Goal: Transaction & Acquisition: Book appointment/travel/reservation

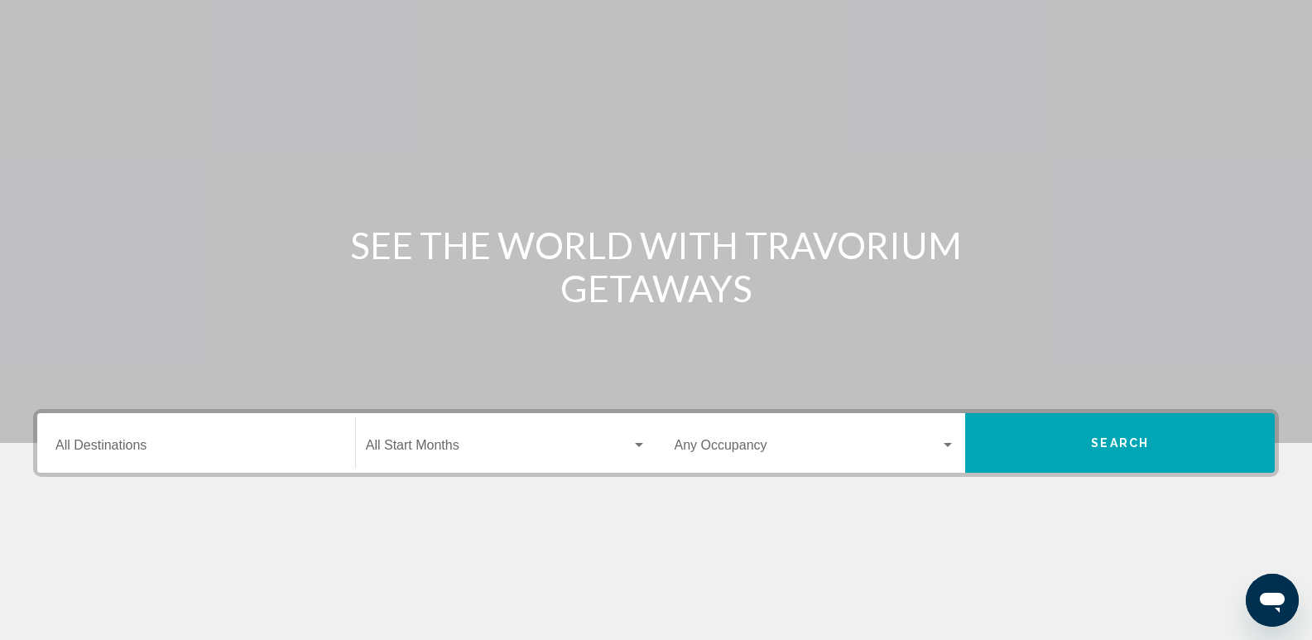
scroll to position [83, 0]
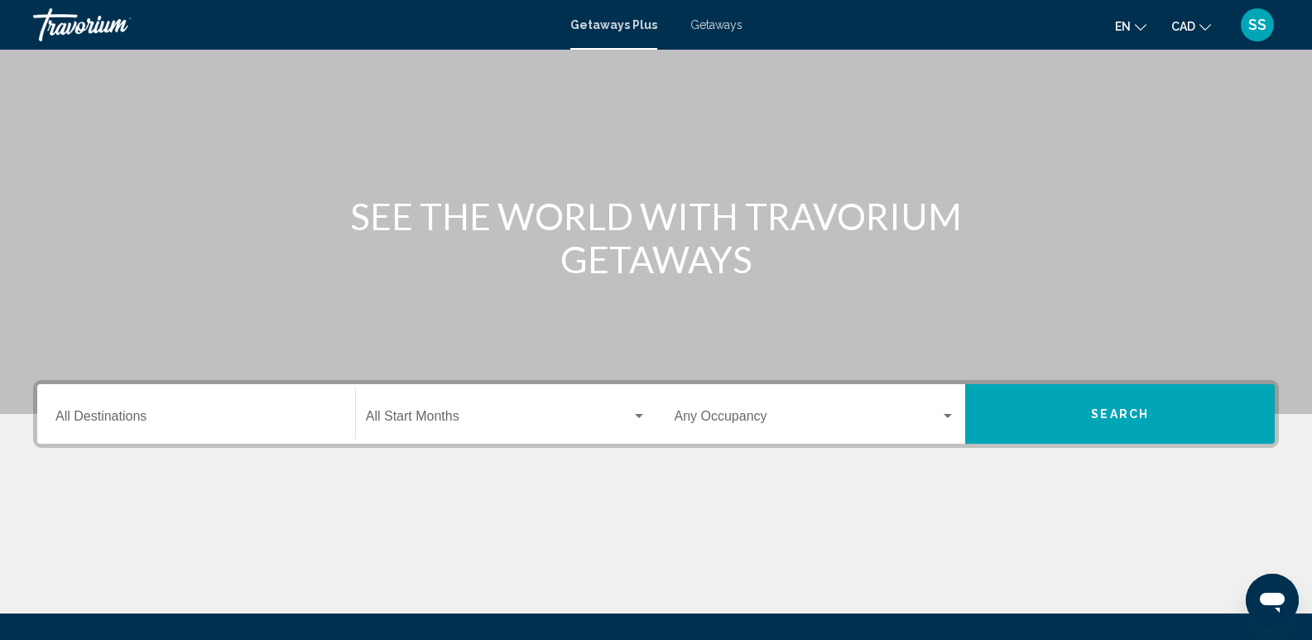
click at [113, 401] on div "Destination All Destinations" at bounding box center [195, 414] width 281 height 52
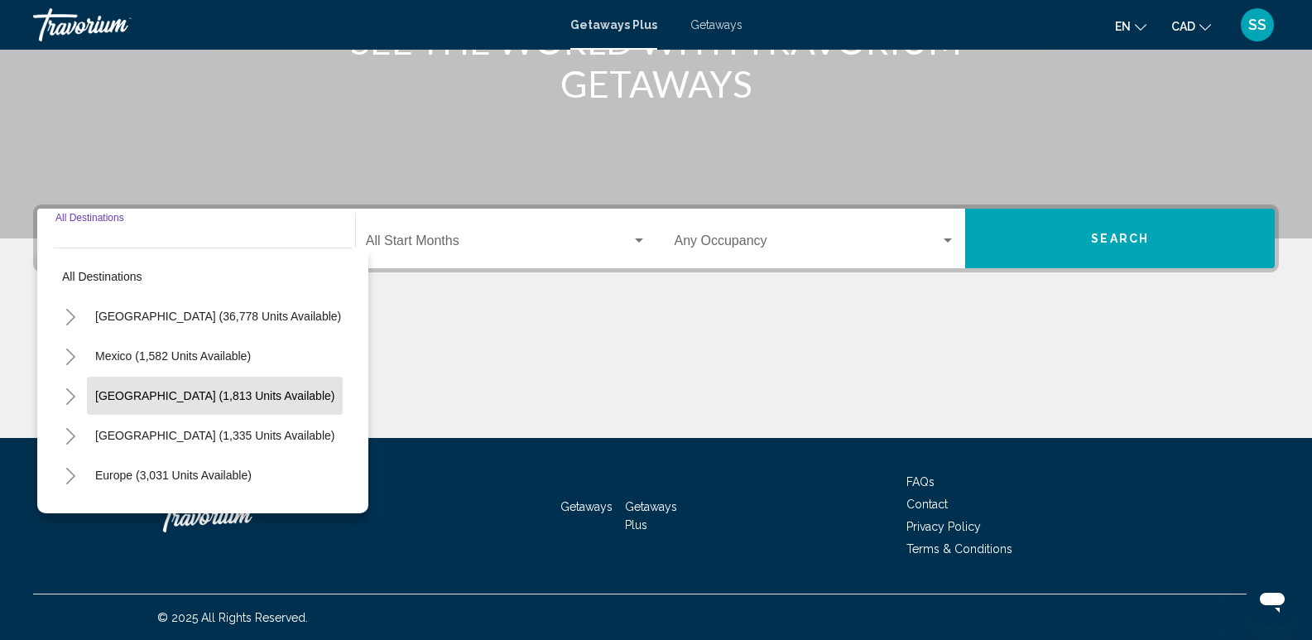
scroll to position [259, 0]
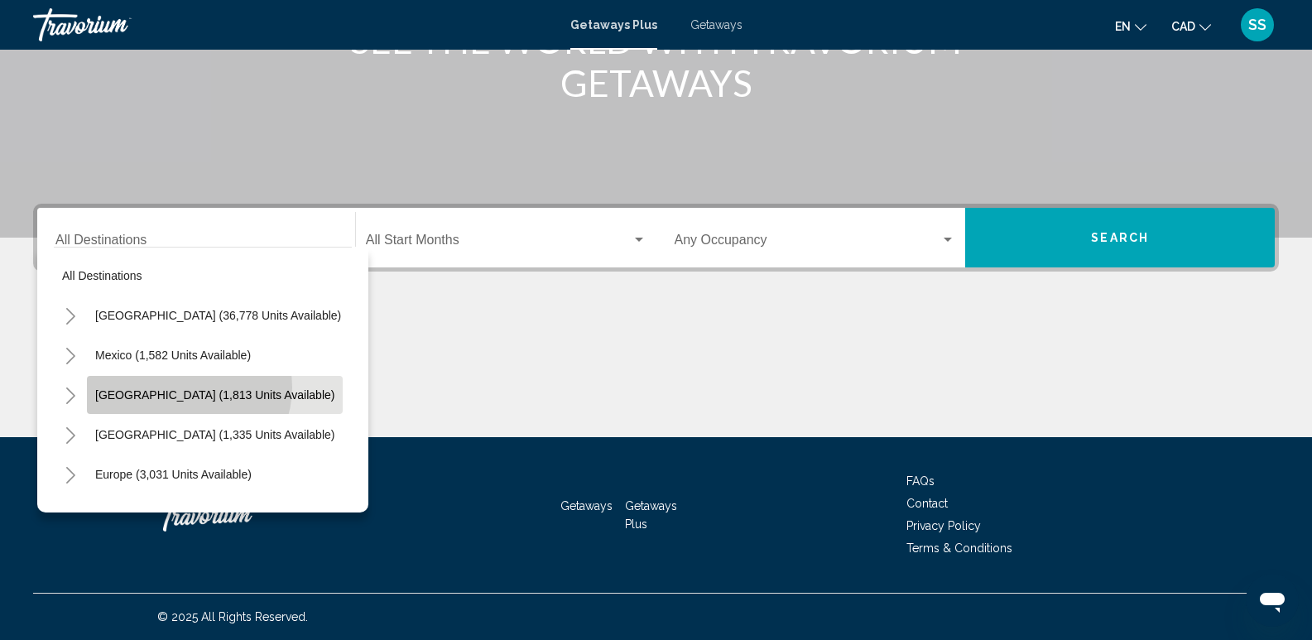
drag, startPoint x: 188, startPoint y: 387, endPoint x: 287, endPoint y: 375, distance: 100.1
click at [189, 387] on button "[GEOGRAPHIC_DATA] (1,813 units available)" at bounding box center [215, 395] width 256 height 38
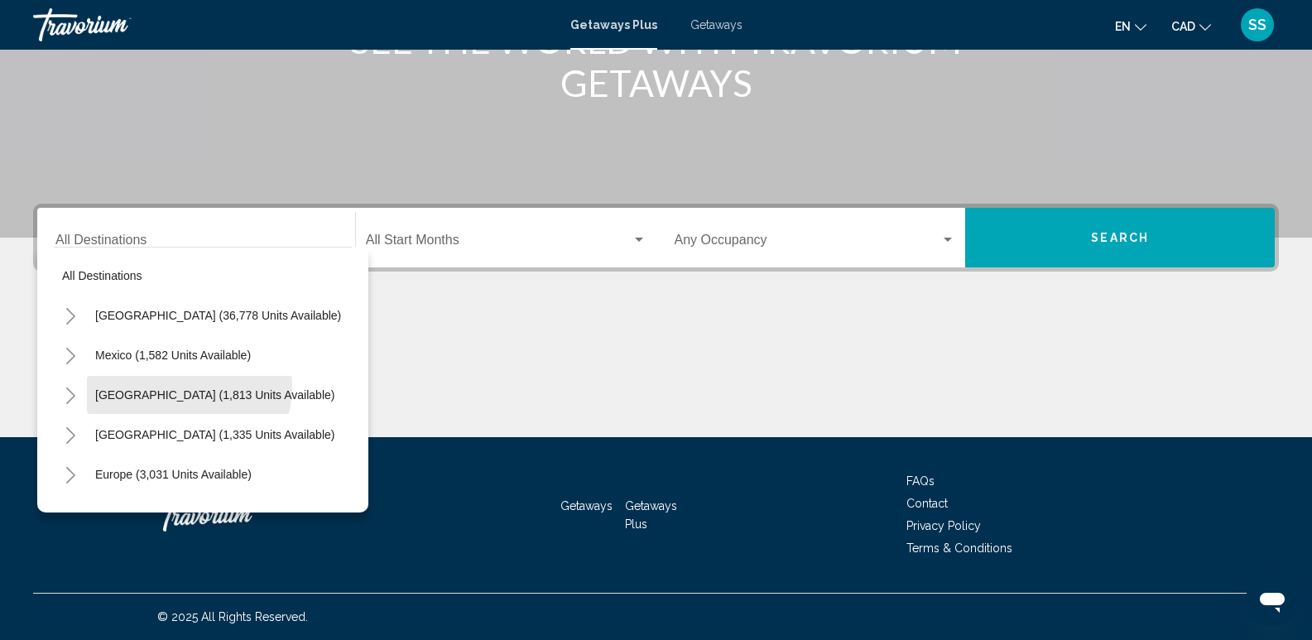
type input "**********"
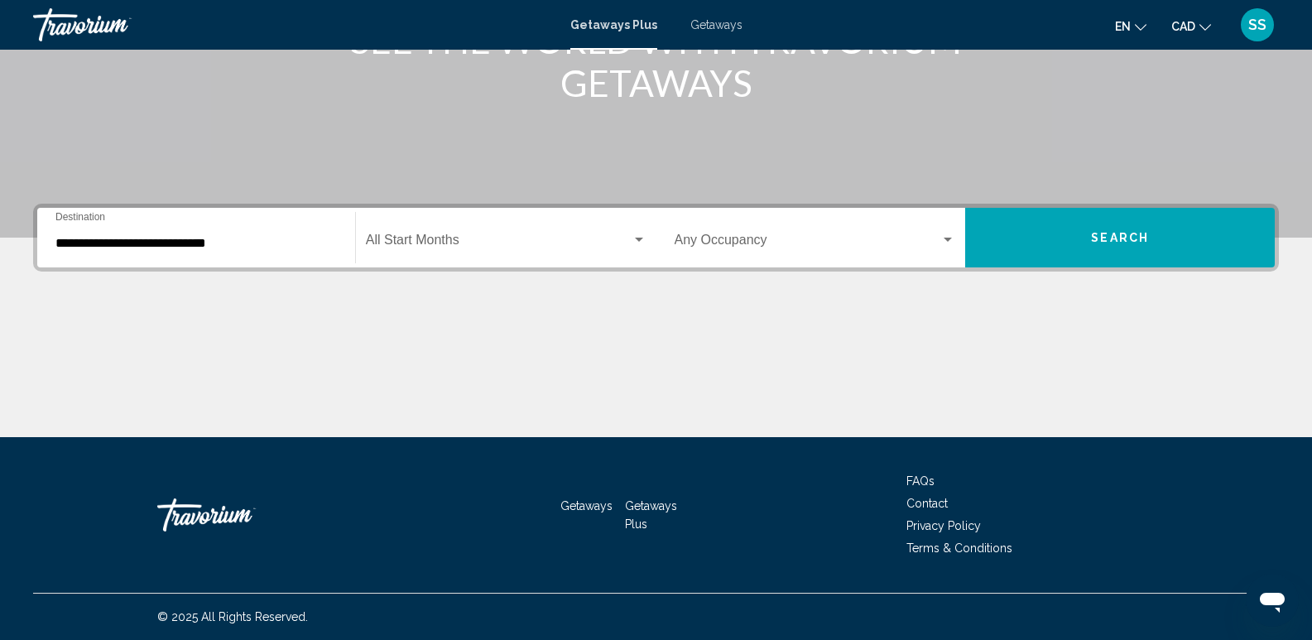
click at [497, 261] on div "Start Month All Start Months" at bounding box center [506, 238] width 281 height 52
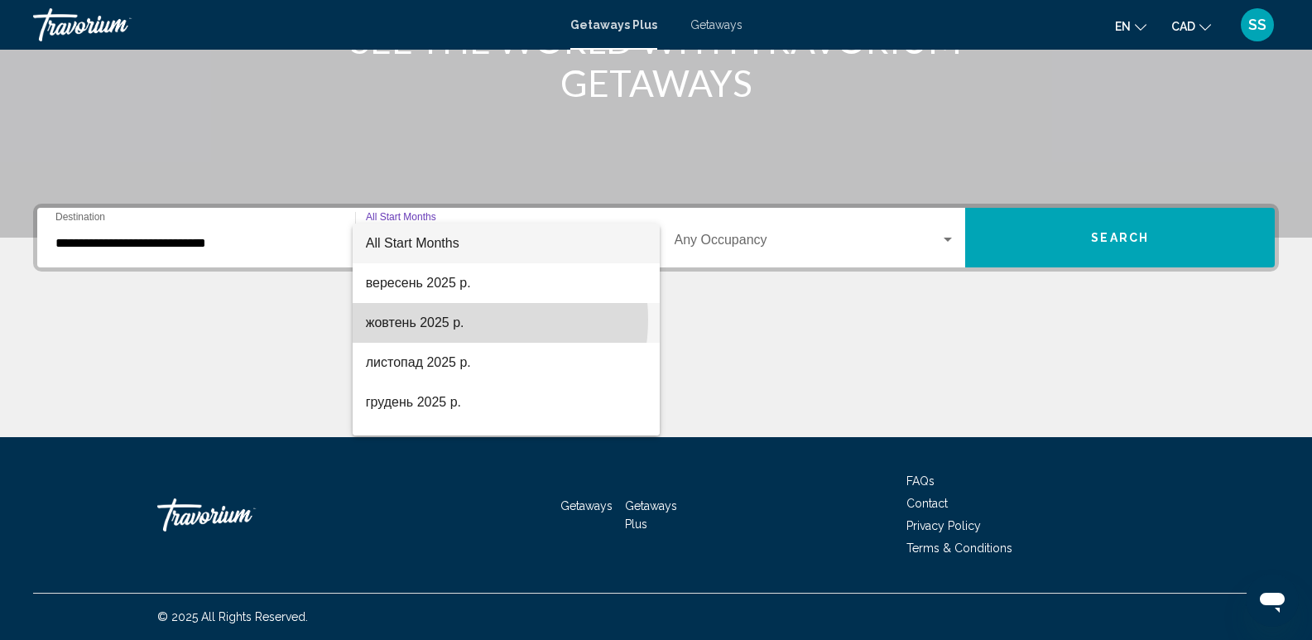
click at [459, 319] on span "жовтень 2025 р." at bounding box center [506, 323] width 281 height 40
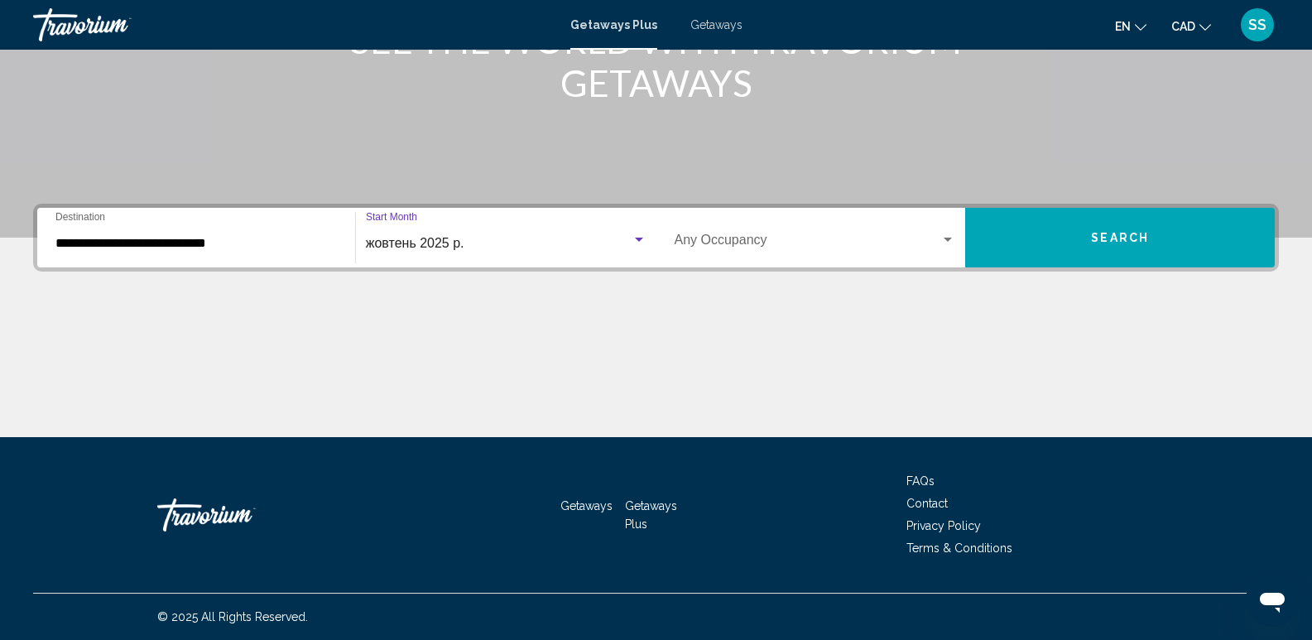
click at [1118, 255] on button "Search" at bounding box center [1120, 238] width 310 height 60
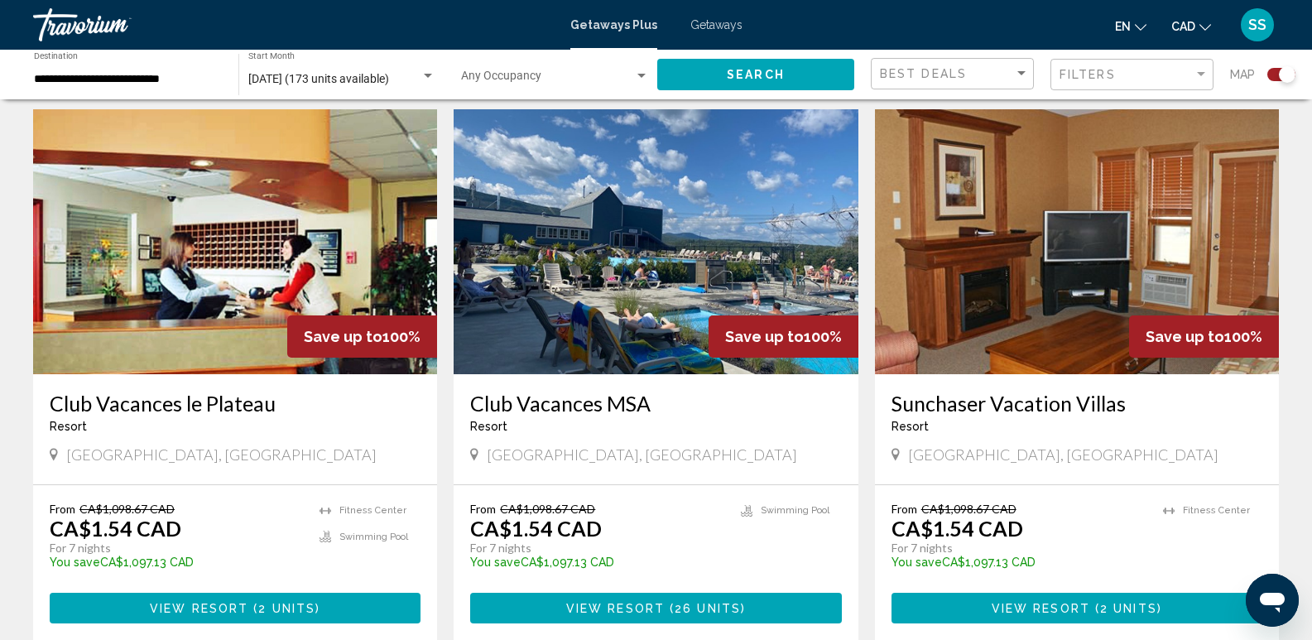
scroll to position [693, 0]
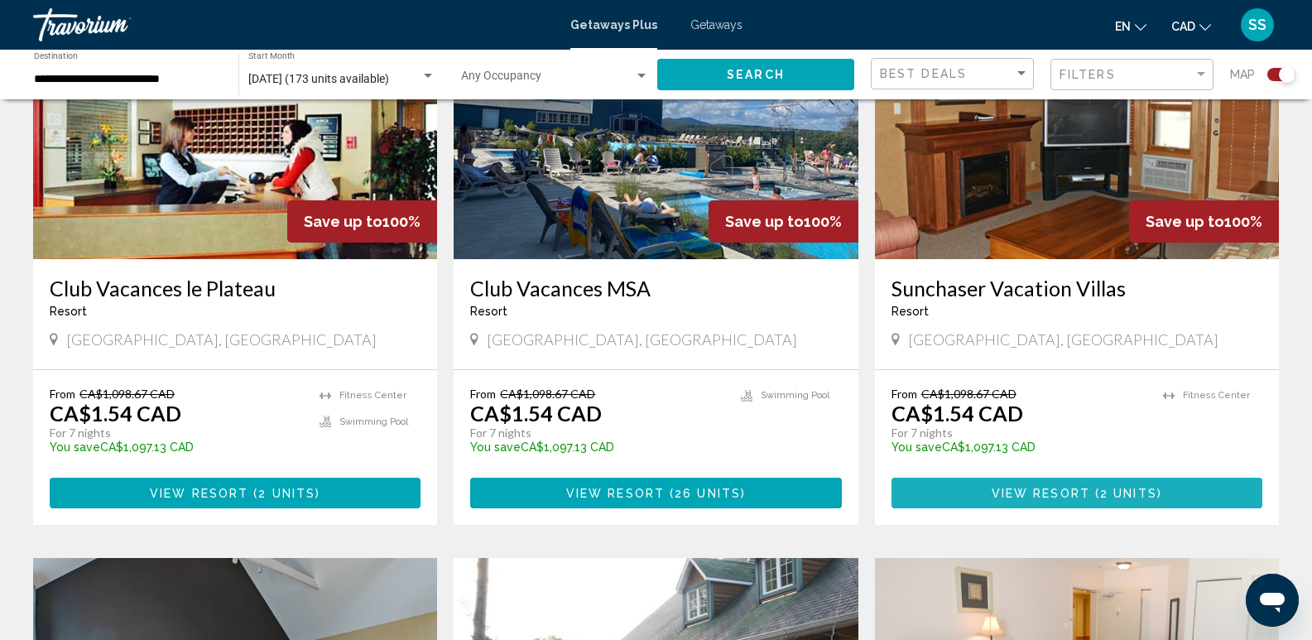
click at [1110, 483] on button "View Resort ( 2 units )" at bounding box center [1076, 493] width 371 height 31
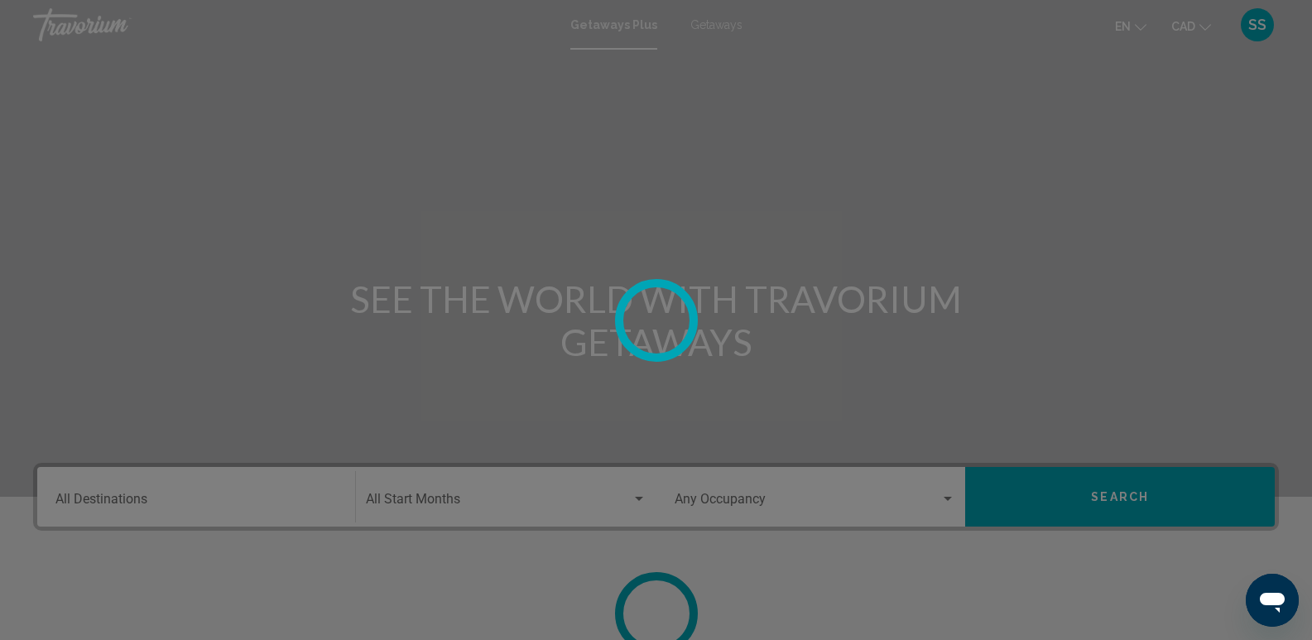
click at [713, 30] on div at bounding box center [656, 320] width 1312 height 640
click at [617, 43] on div at bounding box center [656, 320] width 1312 height 640
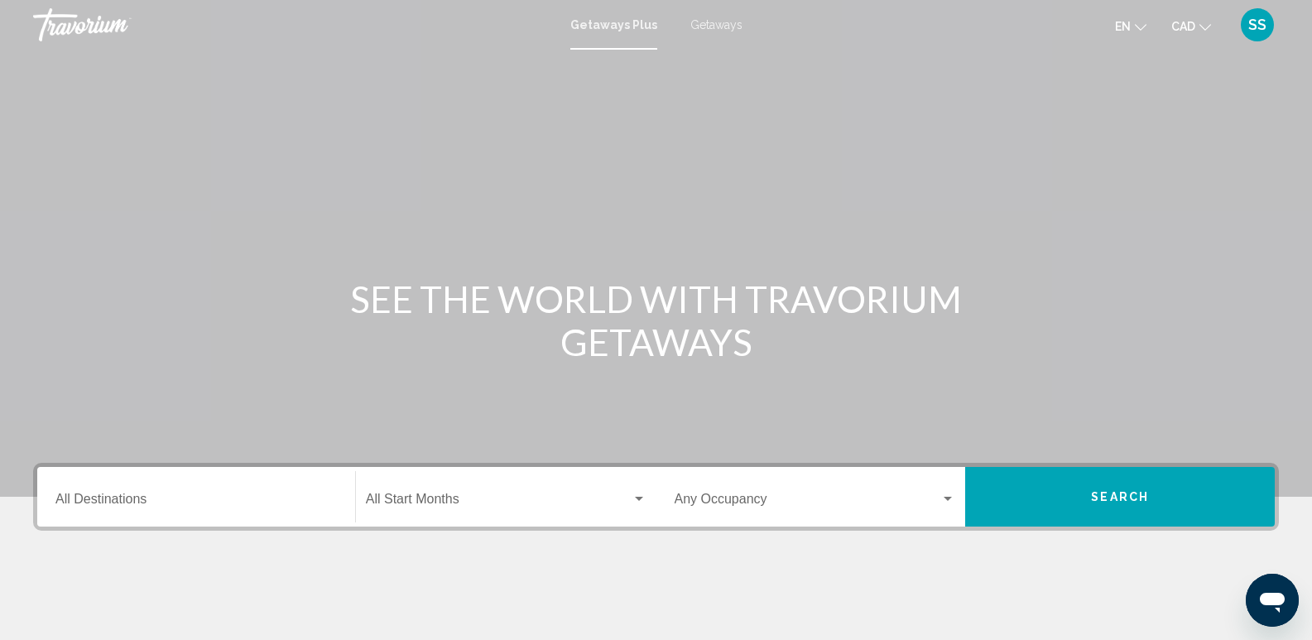
click at [715, 29] on span "Getaways" at bounding box center [716, 24] width 52 height 13
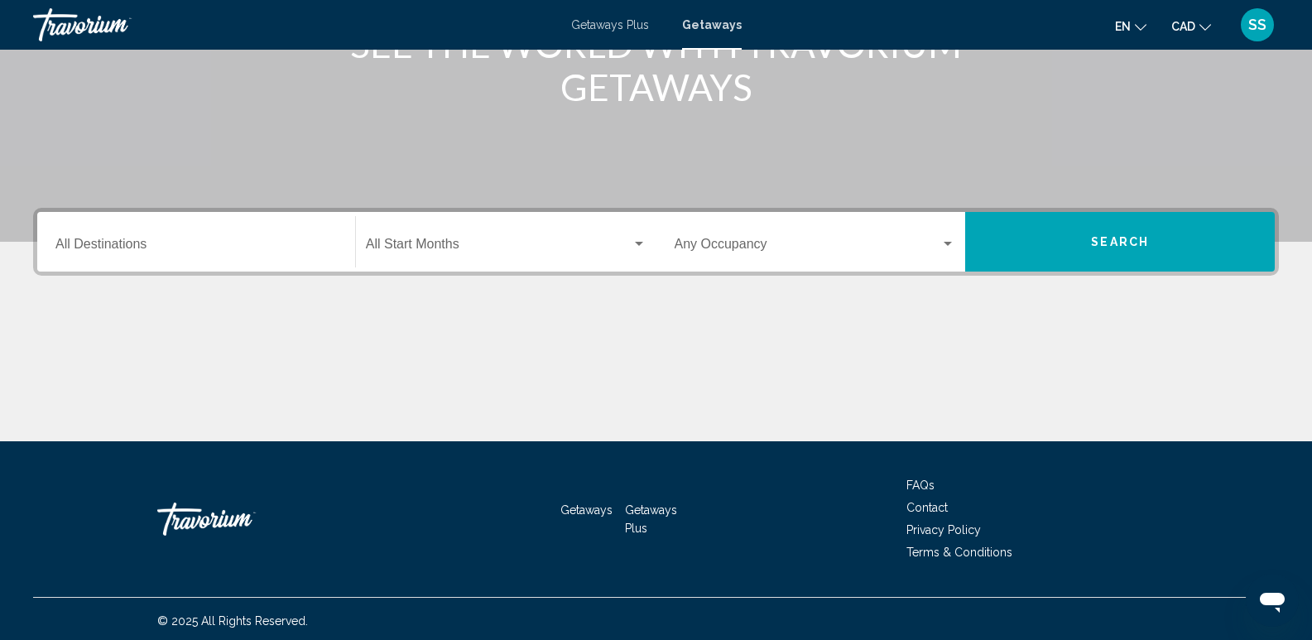
scroll to position [259, 0]
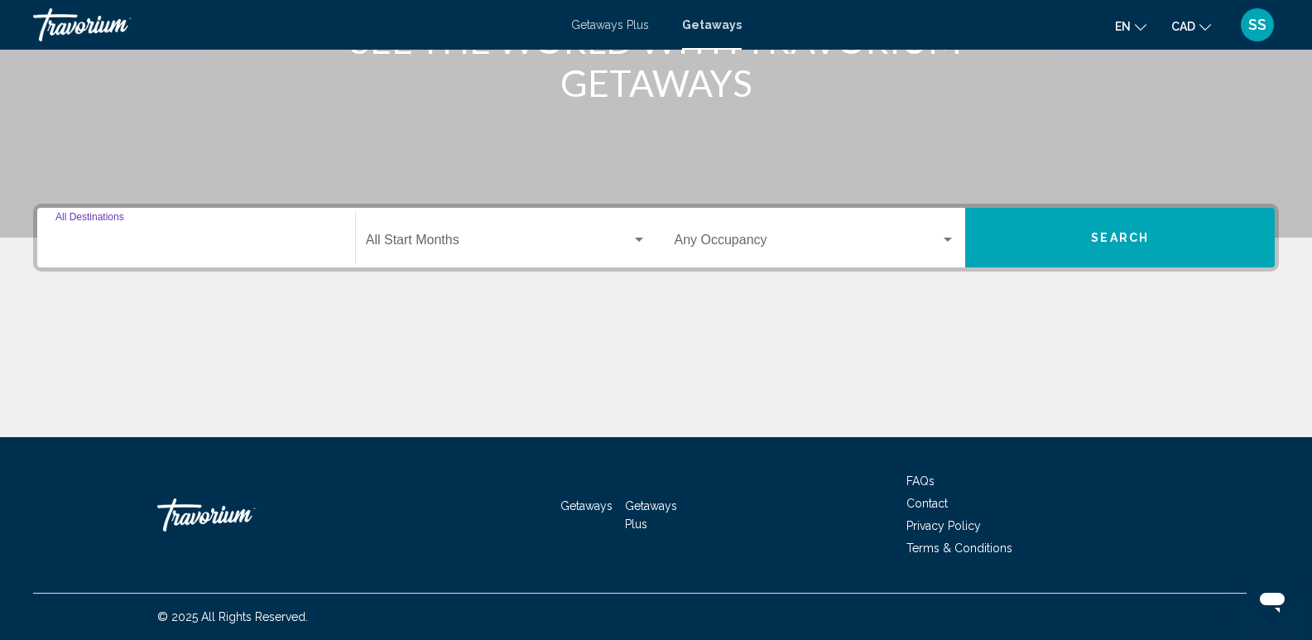
click at [218, 248] on input "Destination All Destinations" at bounding box center [195, 243] width 281 height 15
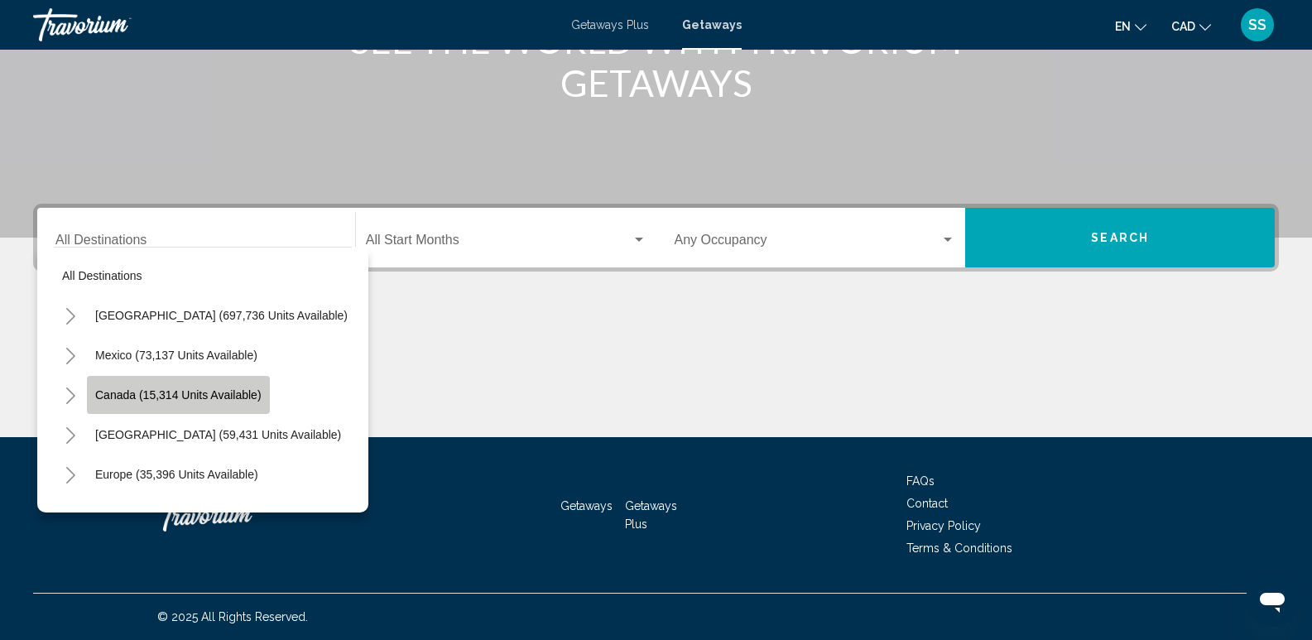
click at [148, 392] on span "Canada (15,314 units available)" at bounding box center [178, 394] width 166 height 13
type input "**********"
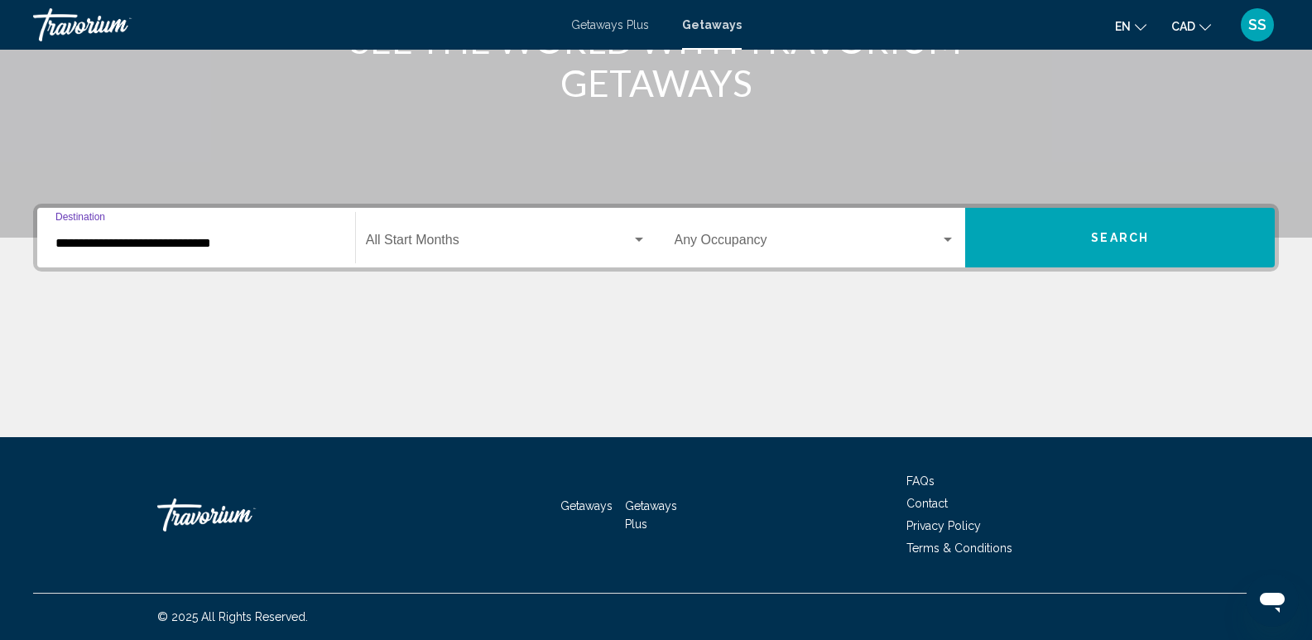
click at [507, 249] on span "Search widget" at bounding box center [499, 243] width 266 height 15
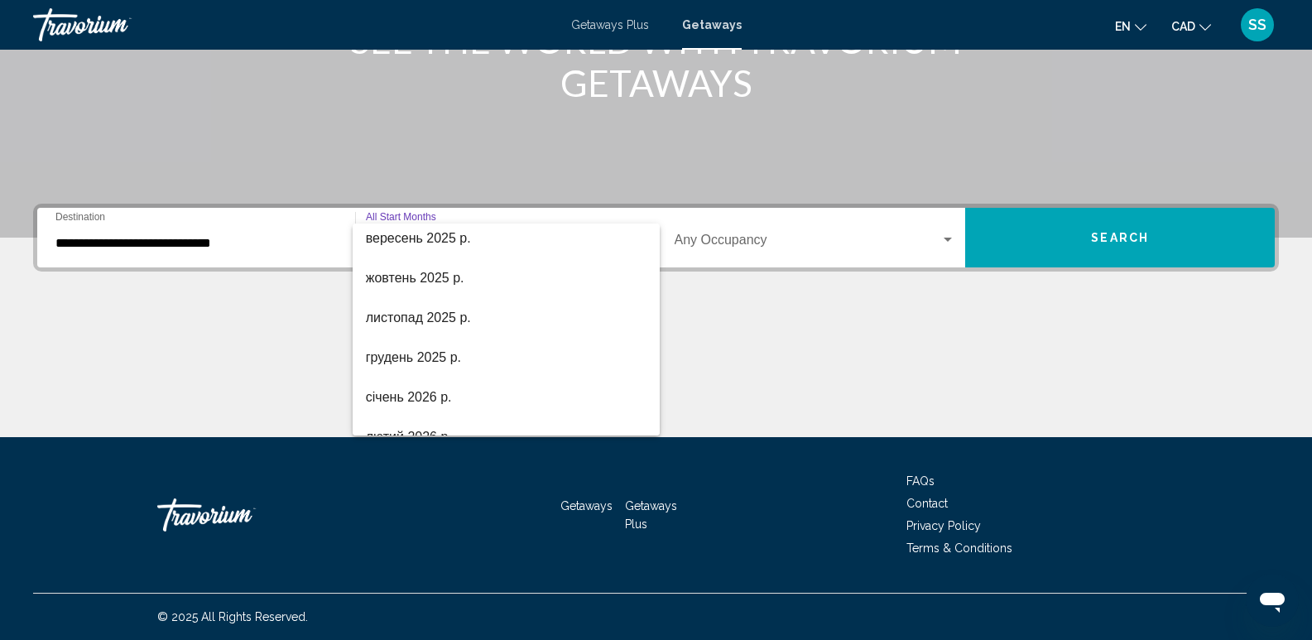
scroll to position [83, 0]
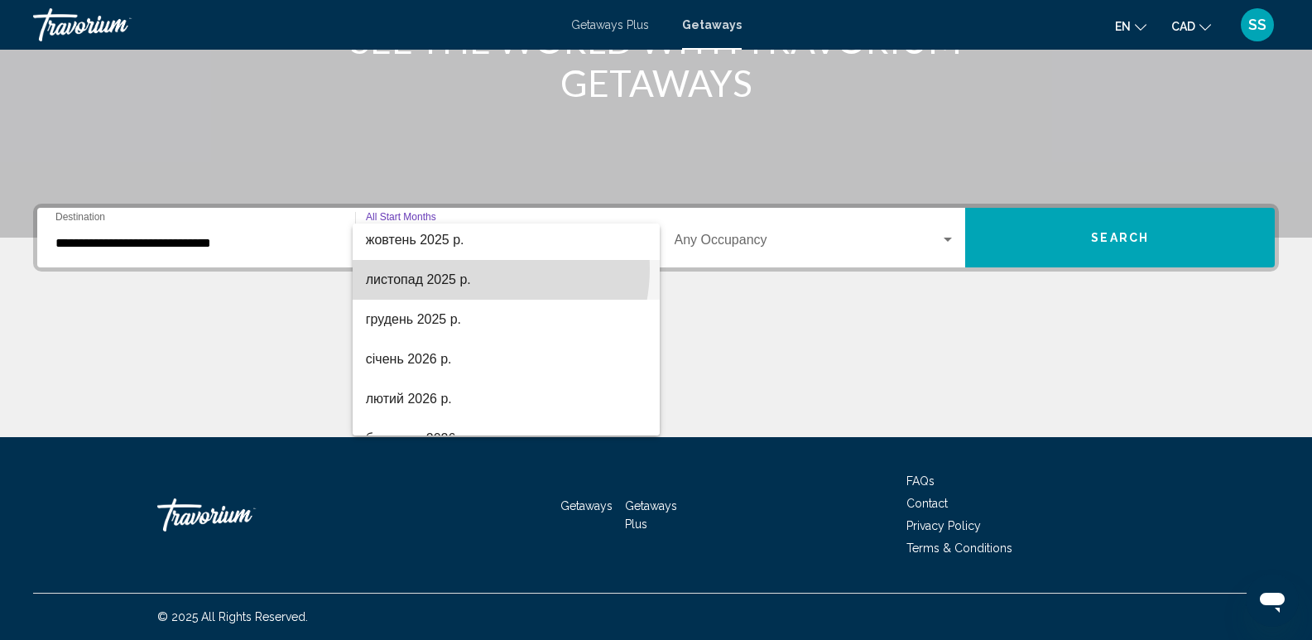
click at [472, 268] on span "листопад 2025 р." at bounding box center [506, 280] width 281 height 40
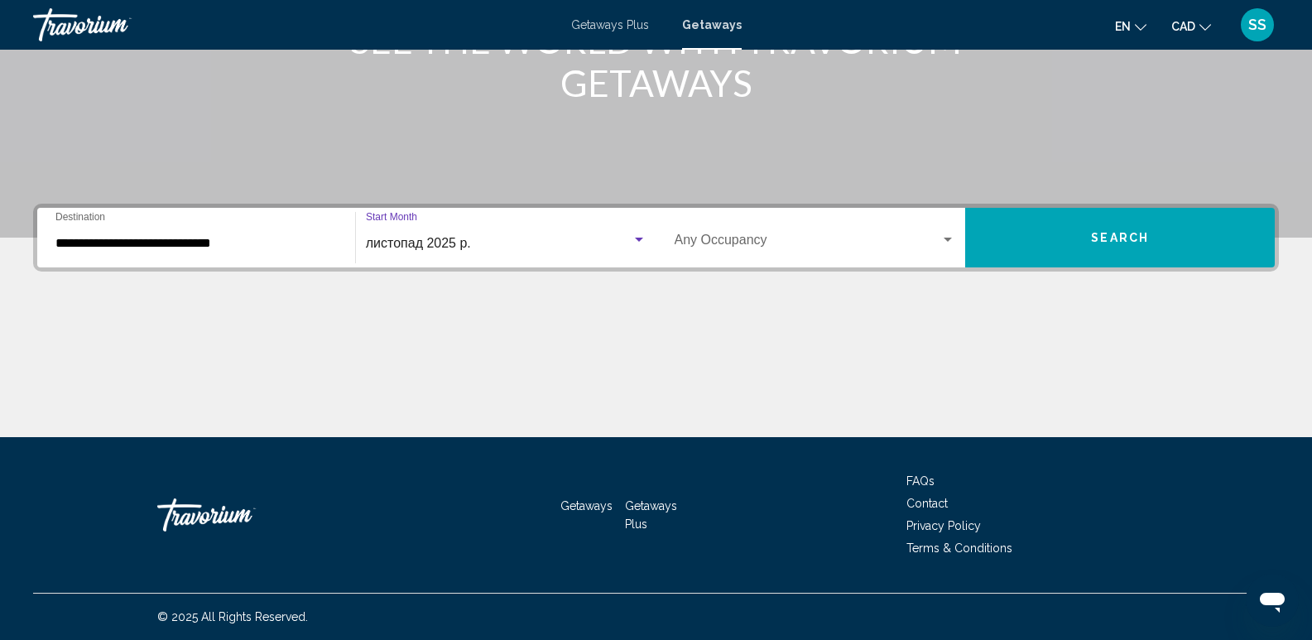
click at [891, 243] on span "Search widget" at bounding box center [808, 243] width 267 height 15
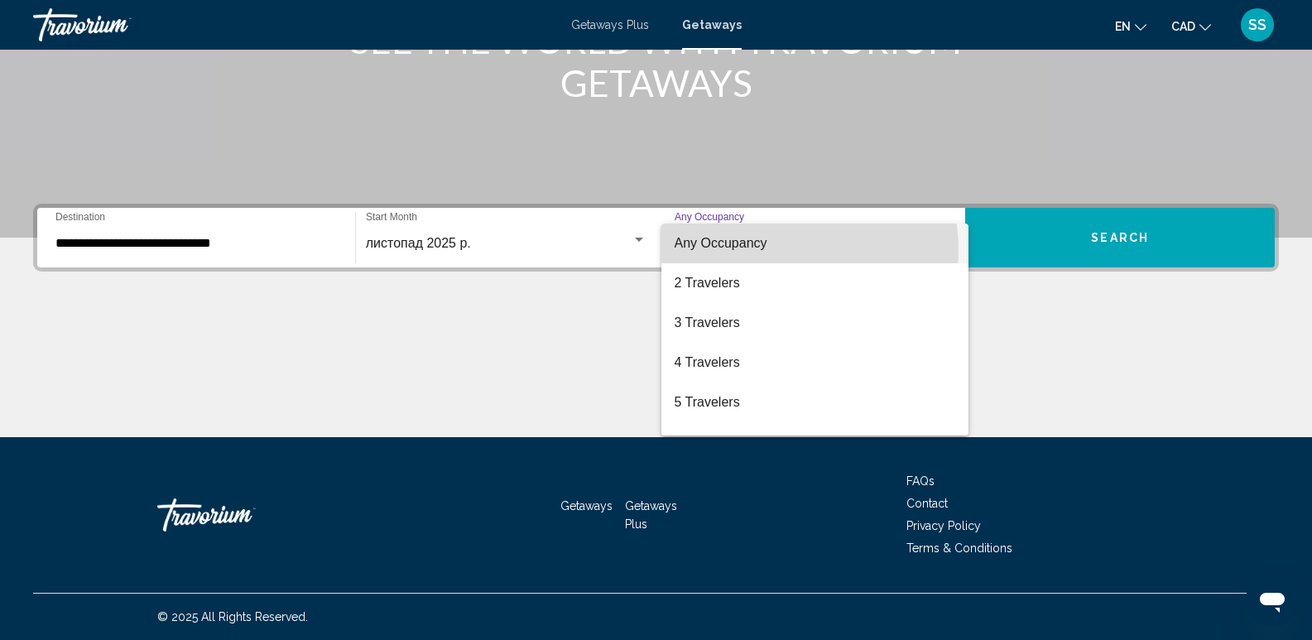
click at [770, 250] on span "Any Occupancy" at bounding box center [815, 243] width 281 height 40
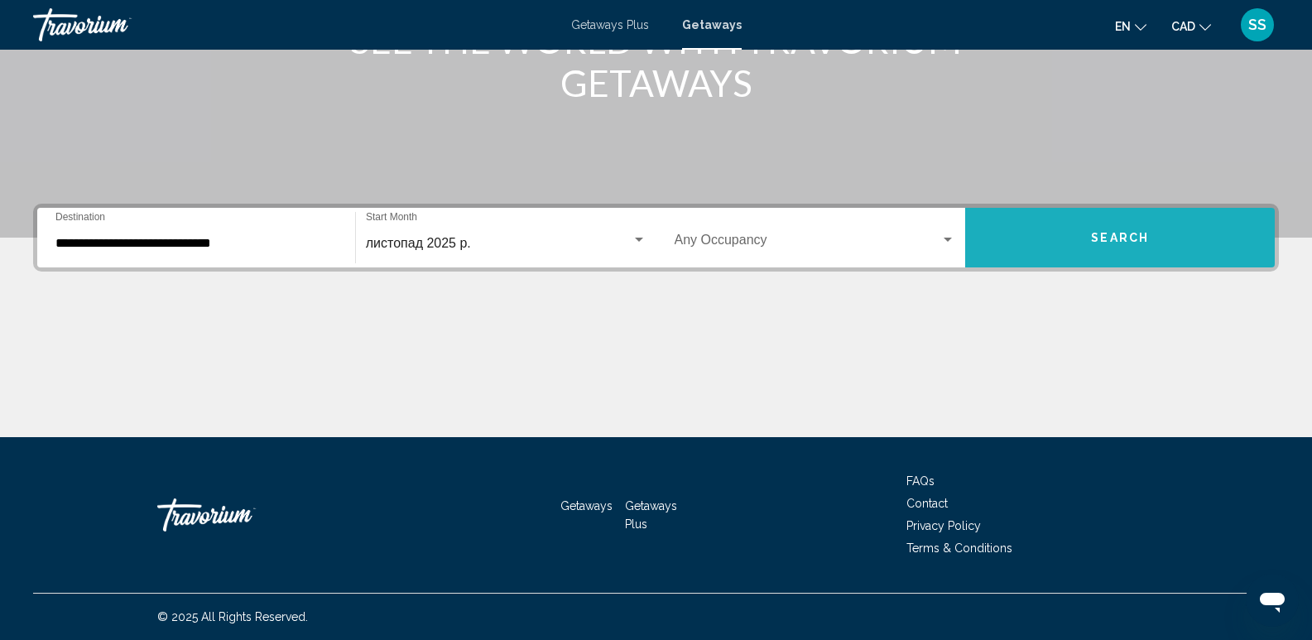
click at [1121, 247] on button "Search" at bounding box center [1120, 238] width 310 height 60
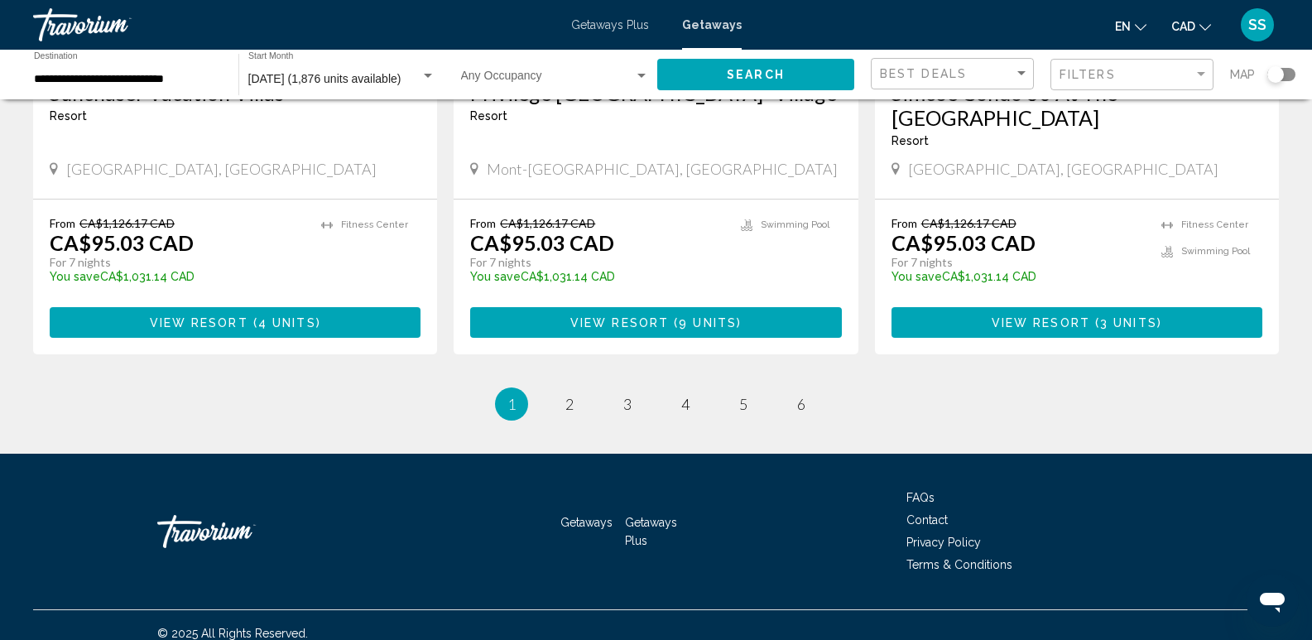
scroll to position [2108, 0]
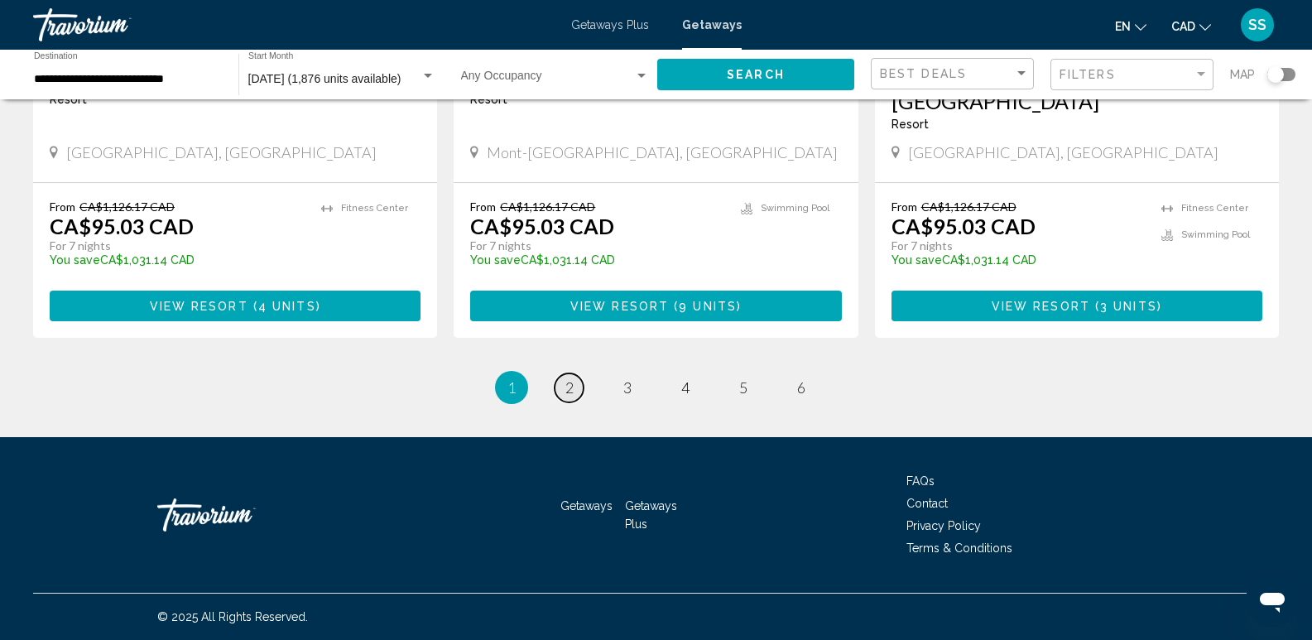
click at [576, 393] on link "page 2" at bounding box center [569, 387] width 29 height 29
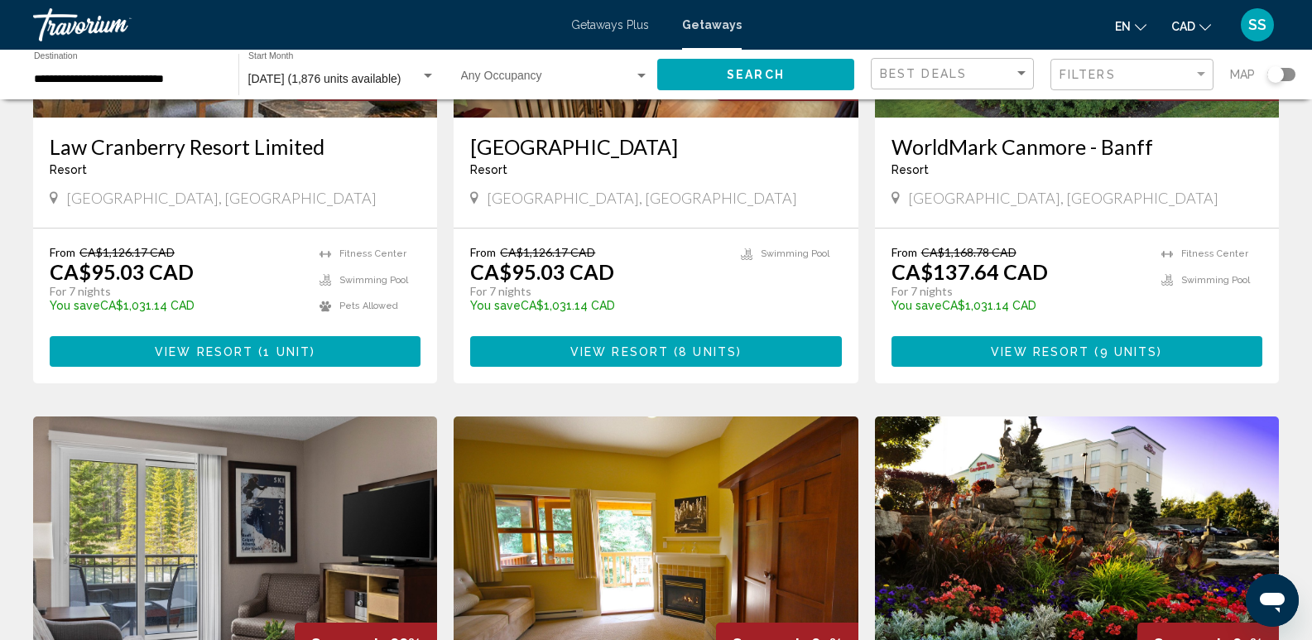
scroll to position [1490, 0]
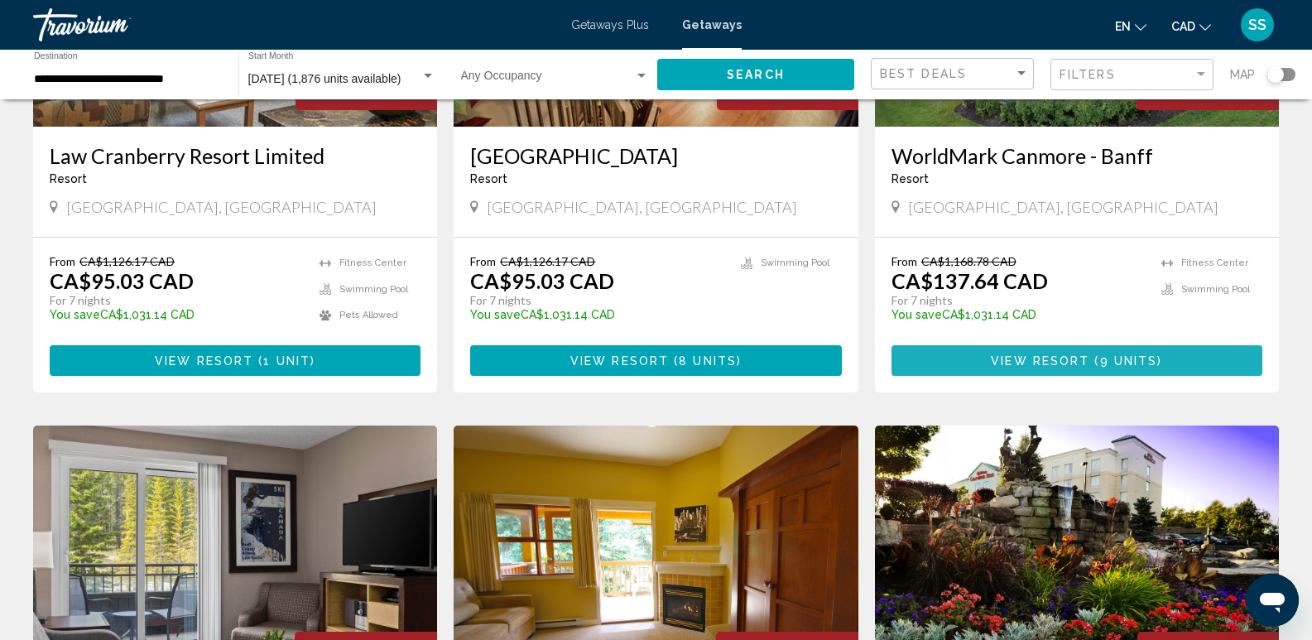
click at [1124, 354] on span "9 units" at bounding box center [1129, 360] width 58 height 13
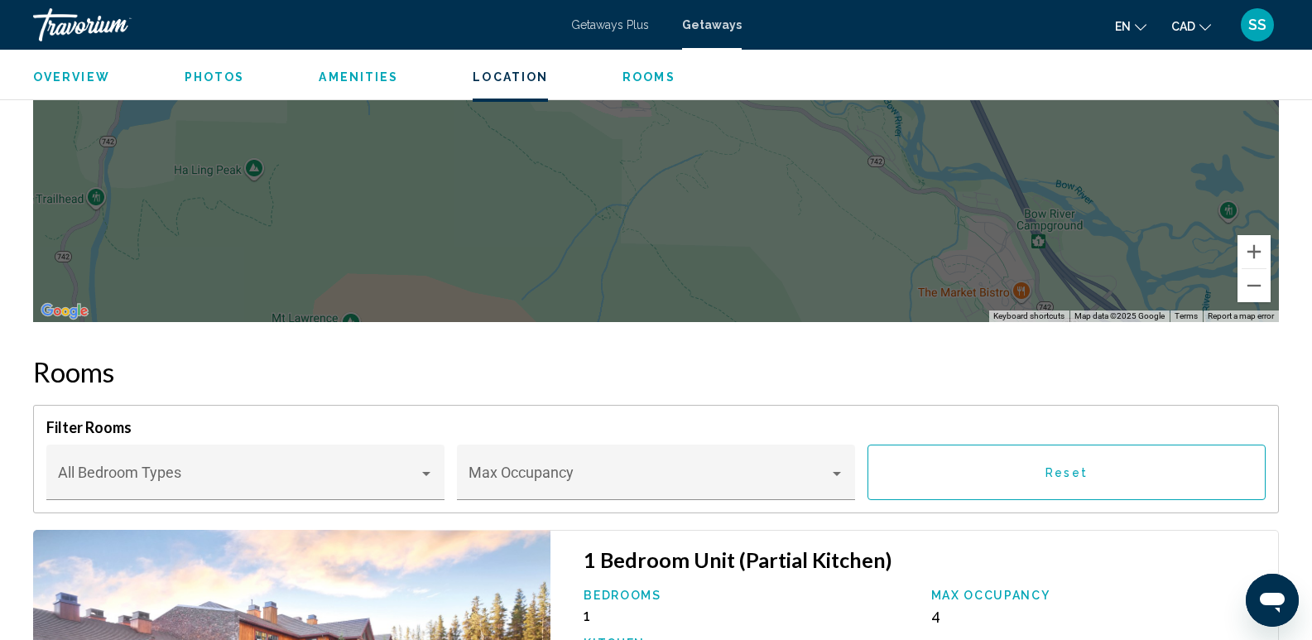
scroll to position [2477, 0]
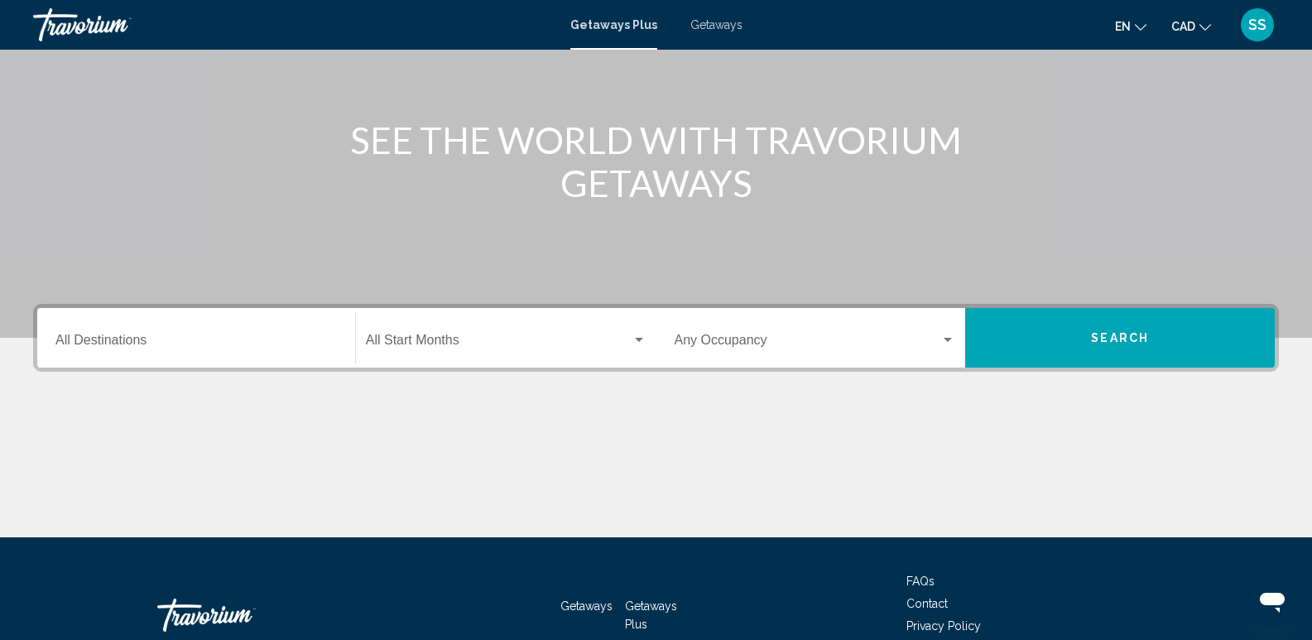
scroll to position [166, 0]
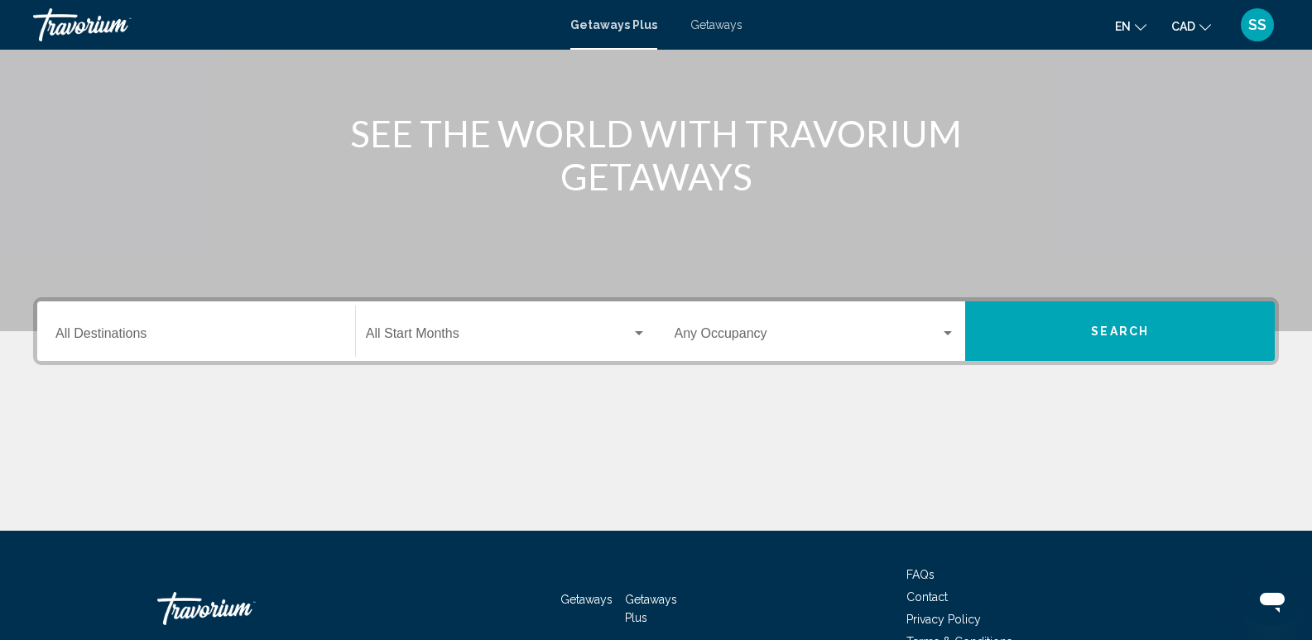
click at [104, 325] on div "Destination All Destinations" at bounding box center [195, 331] width 281 height 52
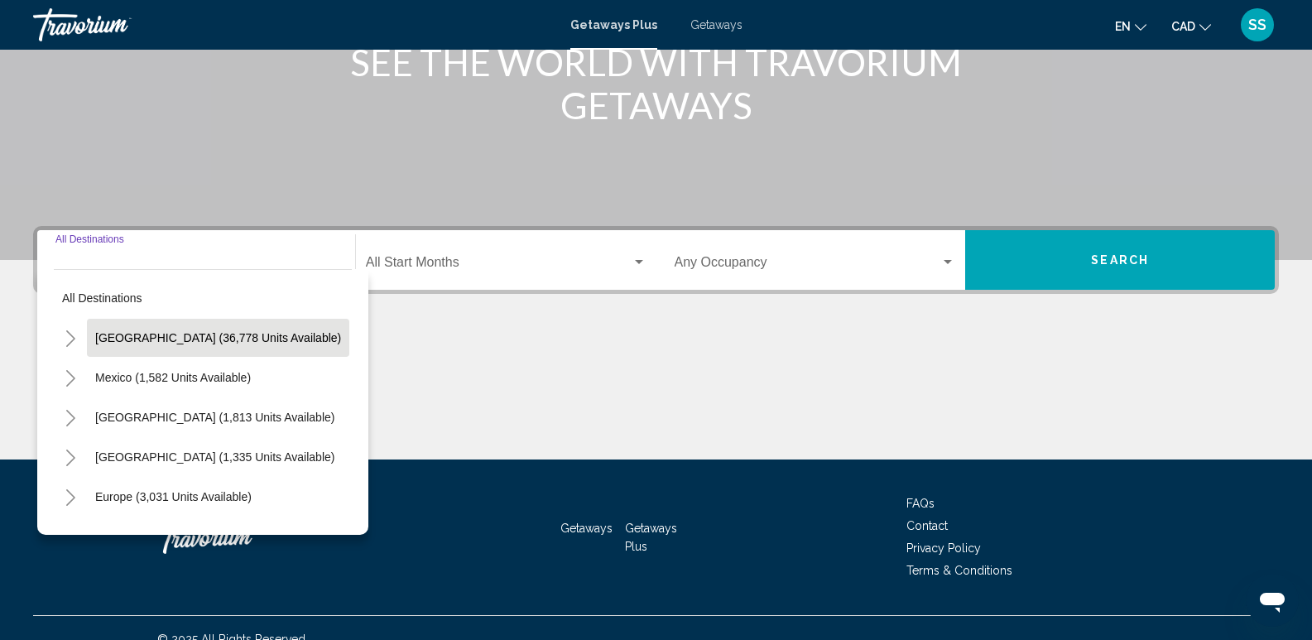
scroll to position [259, 0]
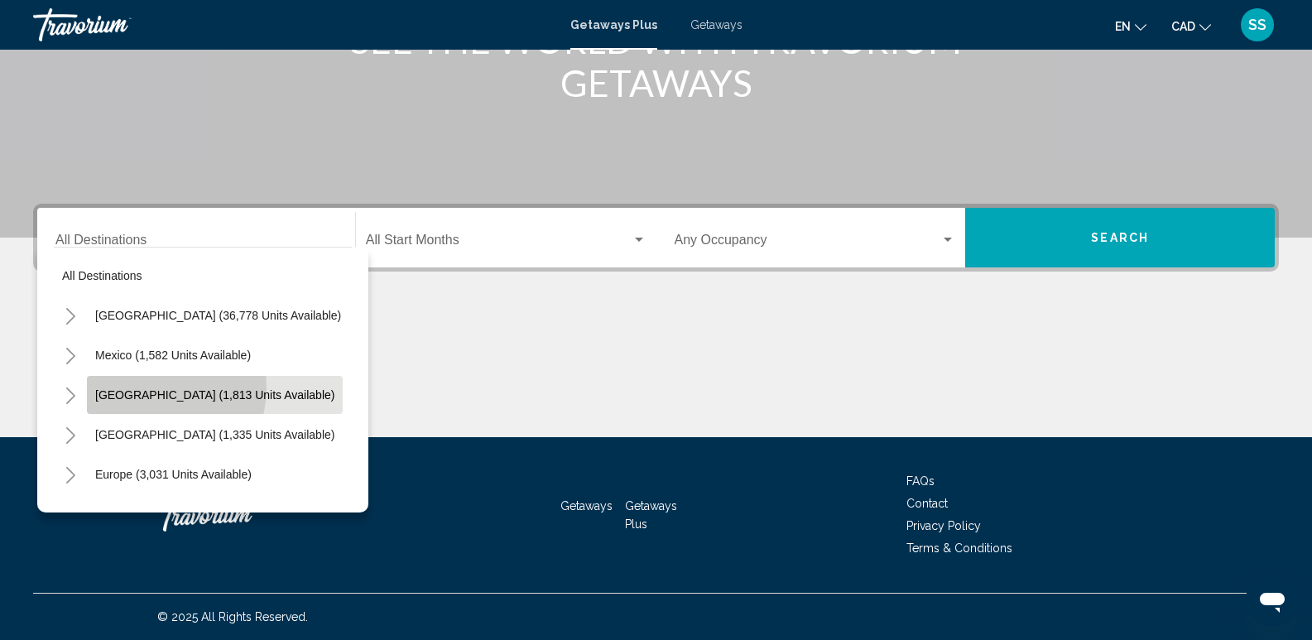
click at [152, 387] on button "[GEOGRAPHIC_DATA] (1,813 units available)" at bounding box center [215, 395] width 256 height 38
type input "**********"
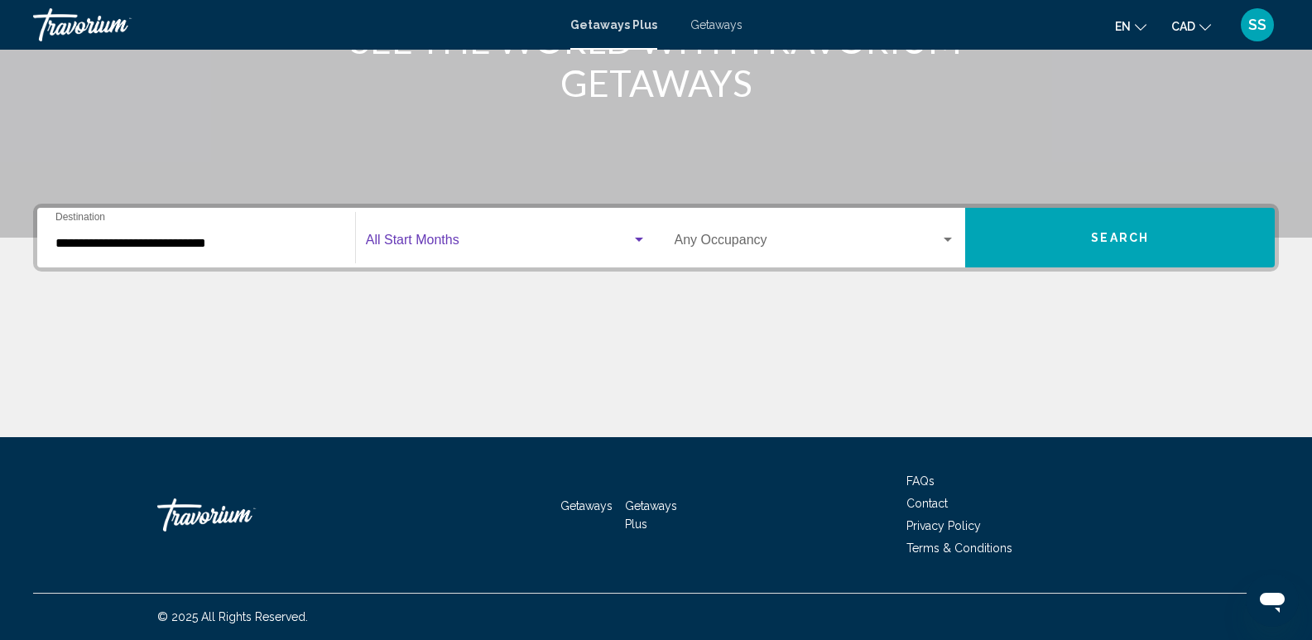
click at [608, 246] on span "Search widget" at bounding box center [499, 243] width 266 height 15
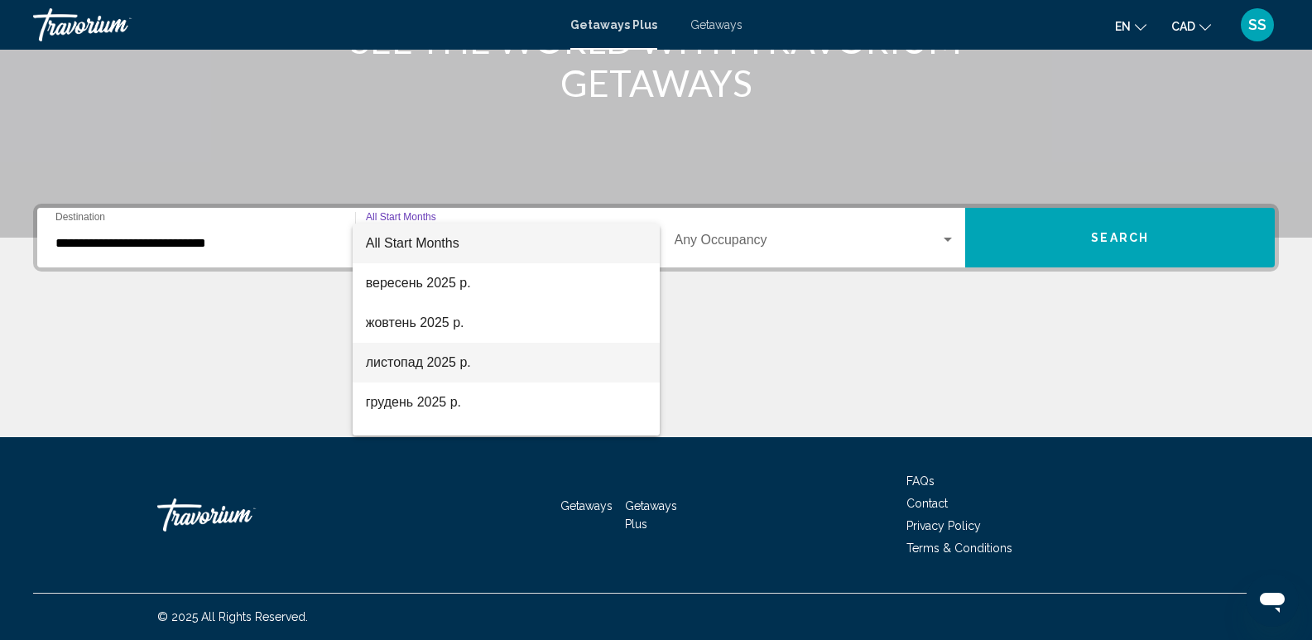
click at [438, 369] on span "листопад 2025 р." at bounding box center [506, 363] width 281 height 40
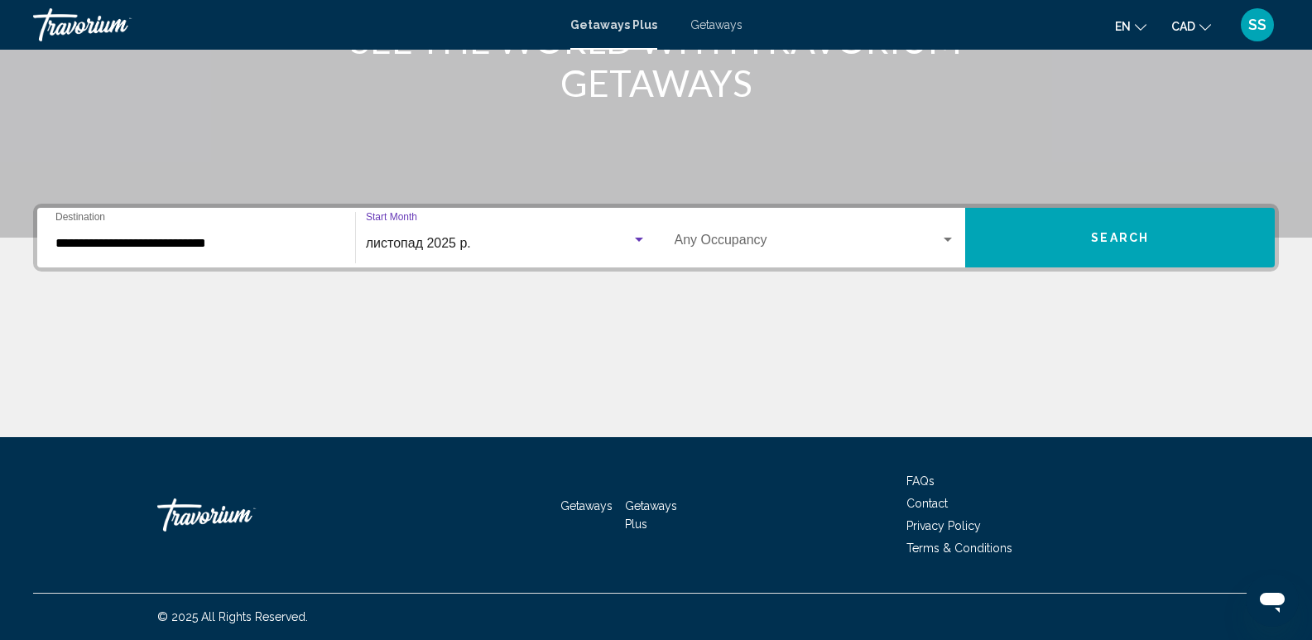
click at [931, 256] on div "Occupancy Any Occupancy" at bounding box center [815, 238] width 281 height 52
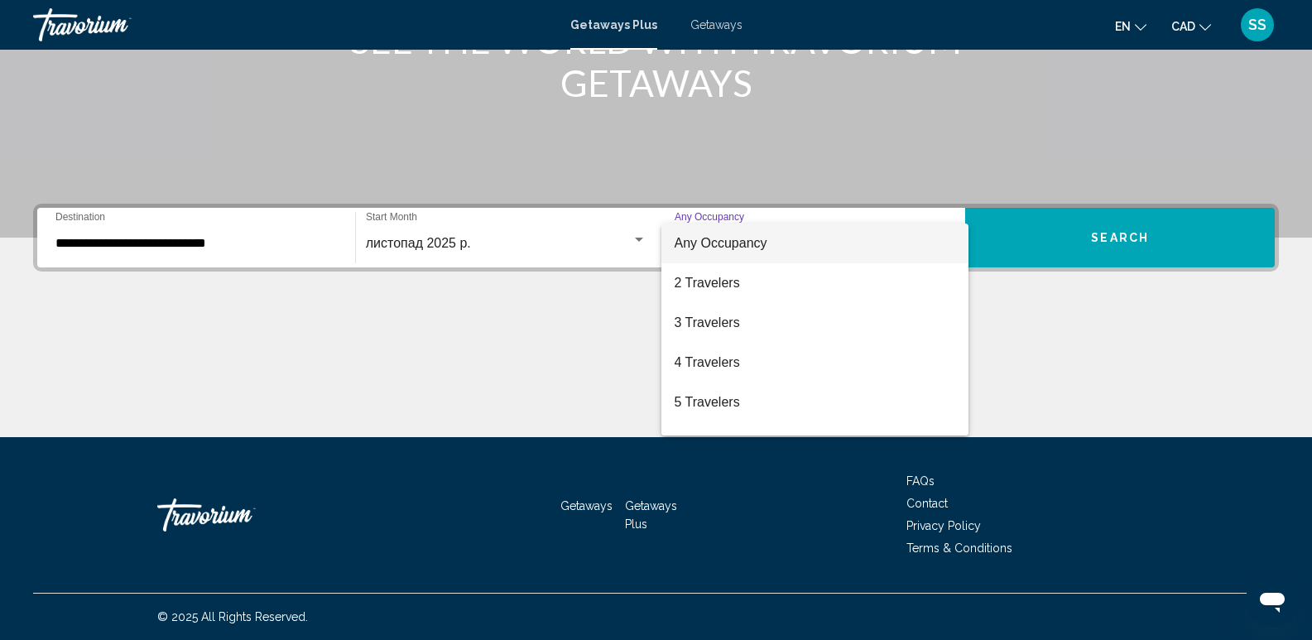
click at [1081, 249] on div at bounding box center [656, 320] width 1312 height 640
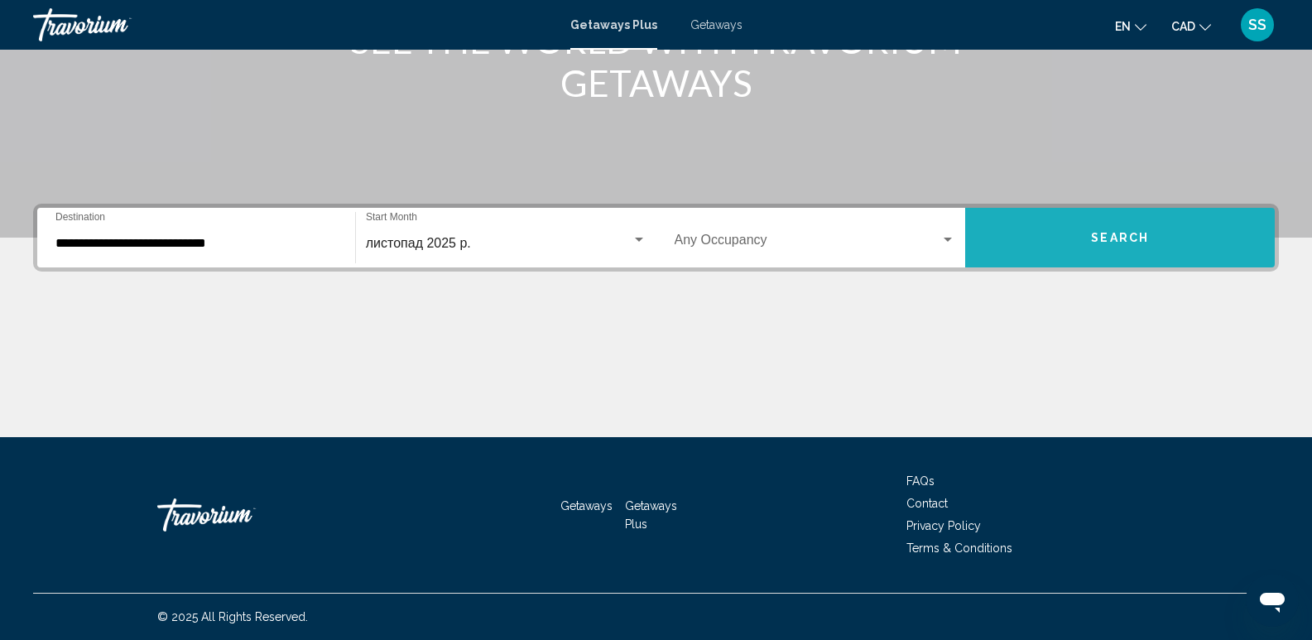
click at [1089, 238] on button "Search" at bounding box center [1120, 238] width 310 height 60
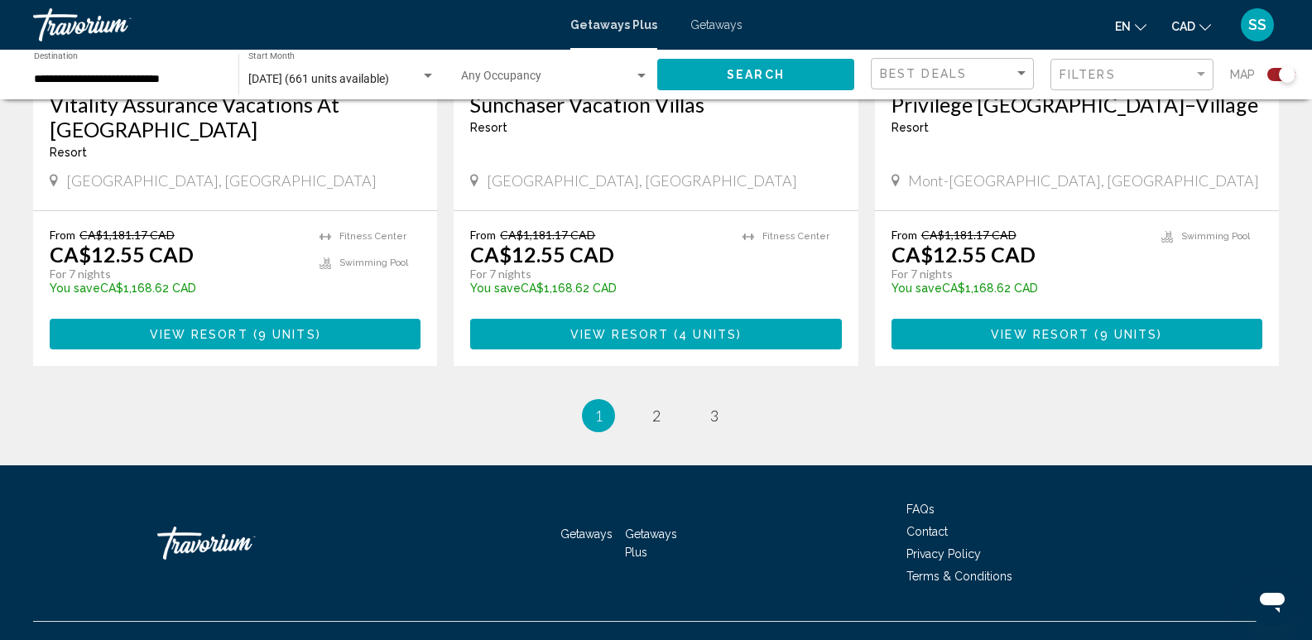
scroll to position [2646, 0]
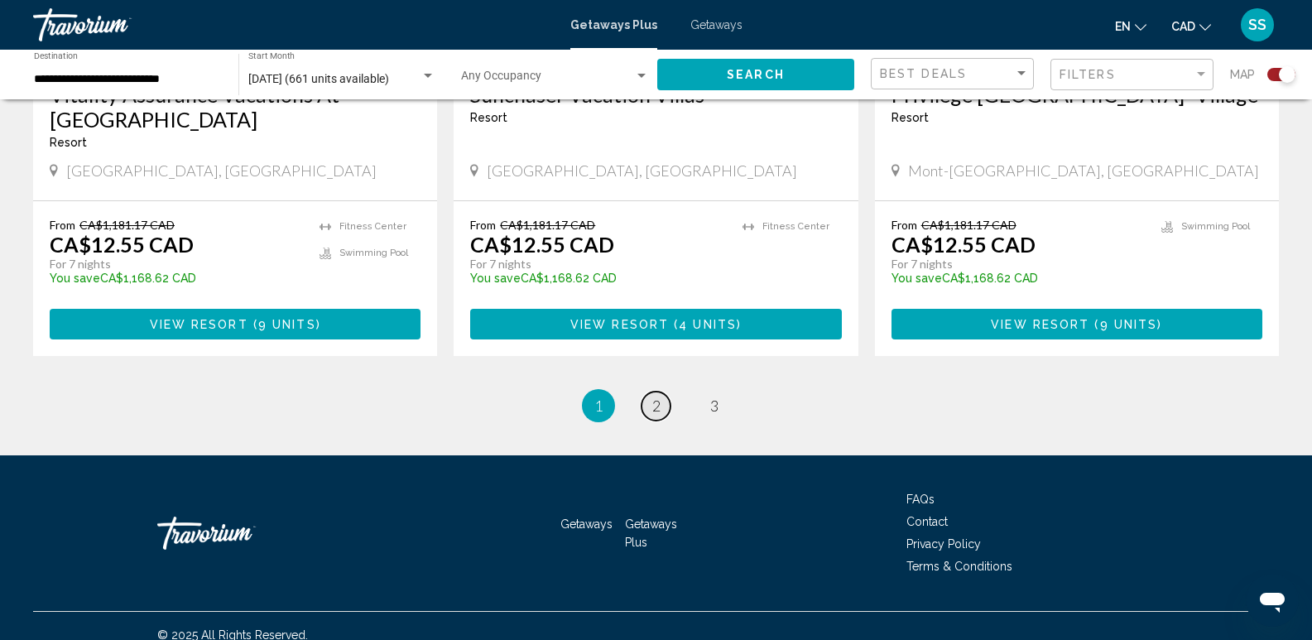
click at [660, 391] on link "page 2" at bounding box center [655, 405] width 29 height 29
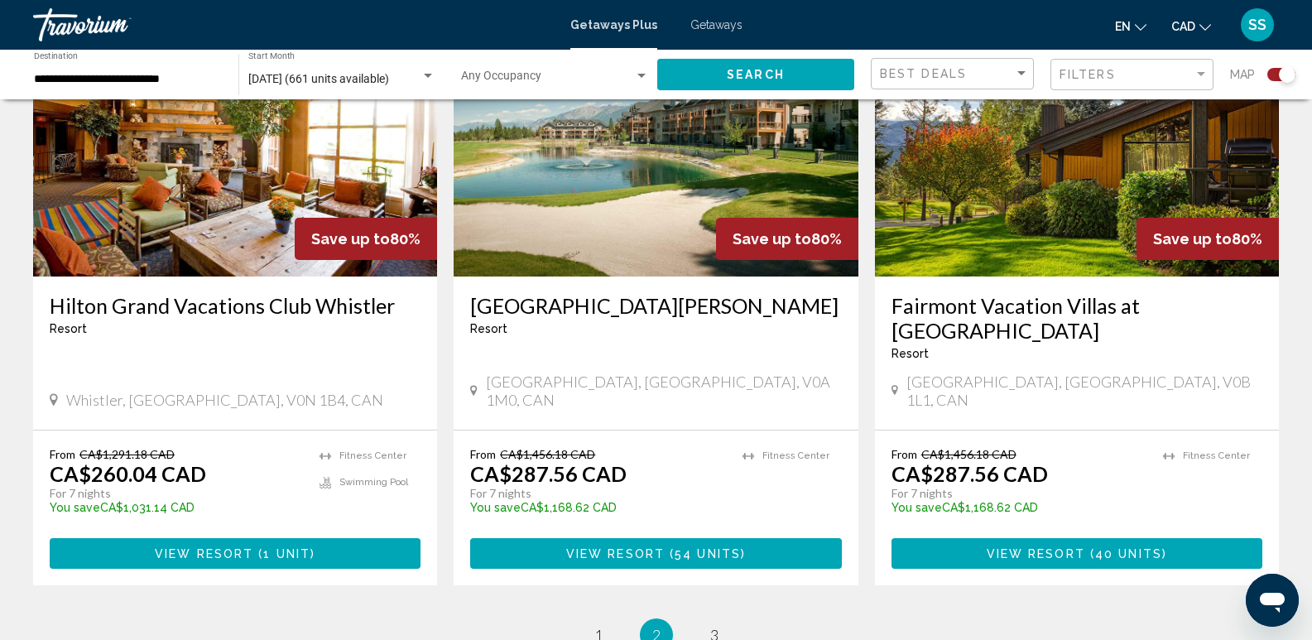
scroll to position [2443, 0]
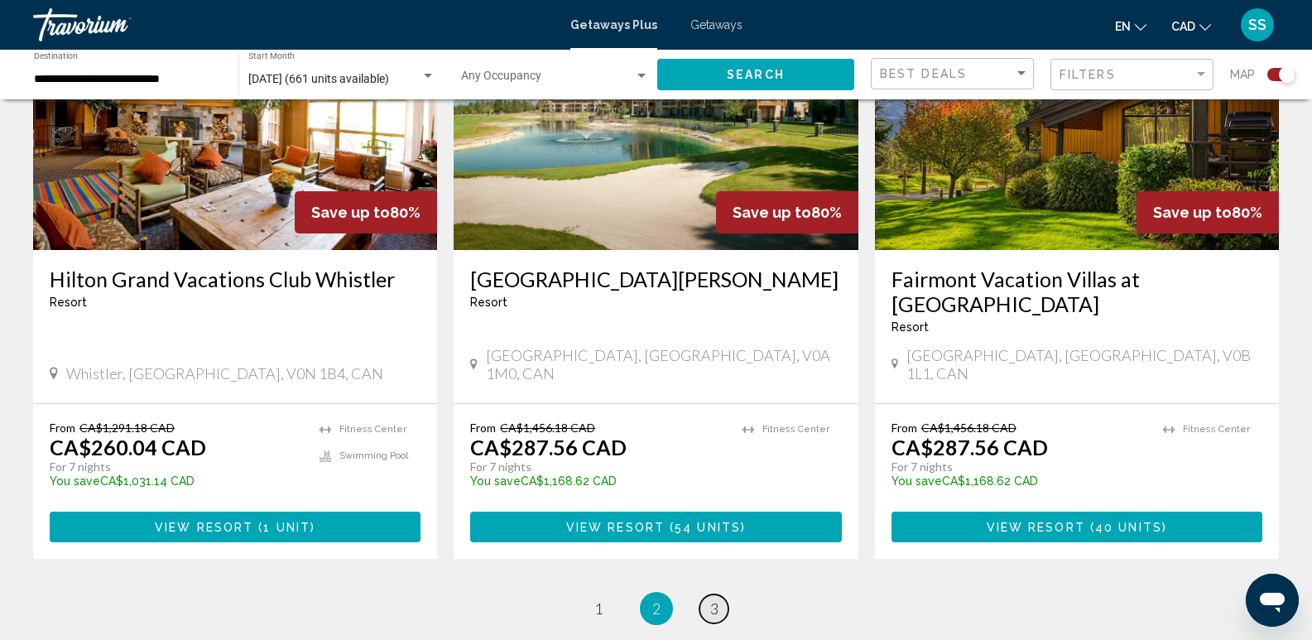
drag, startPoint x: 720, startPoint y: 569, endPoint x: 740, endPoint y: 566, distance: 20.1
click at [721, 594] on link "page 3" at bounding box center [713, 608] width 29 height 29
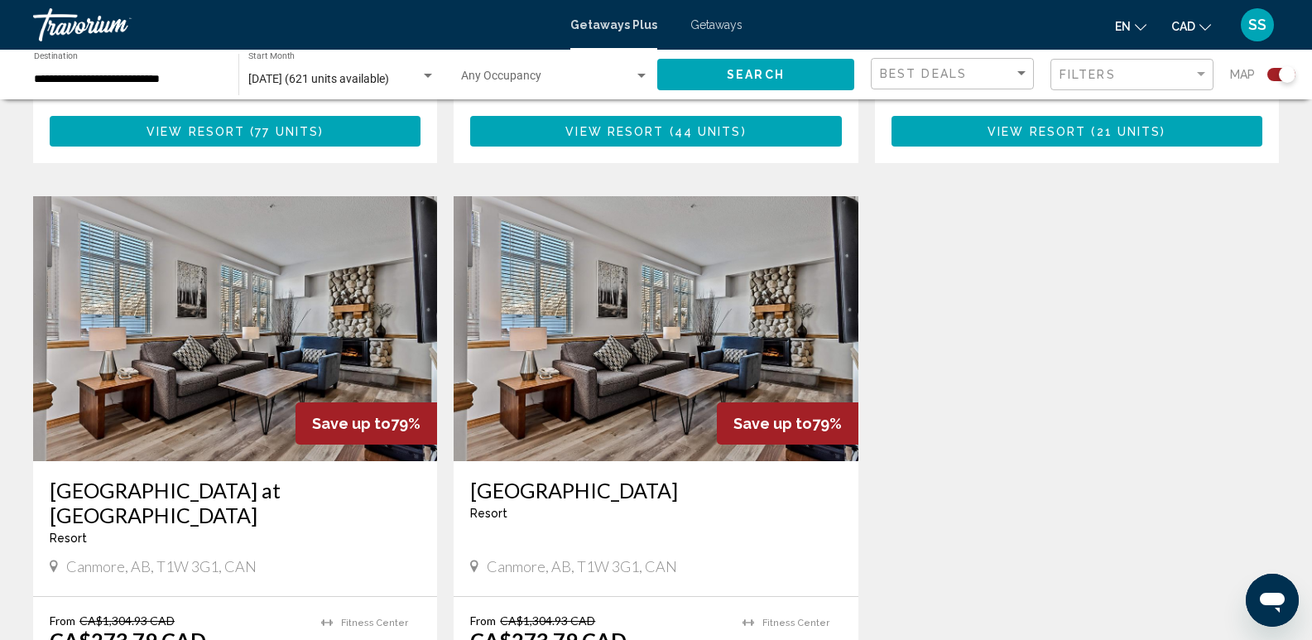
scroll to position [1202, 0]
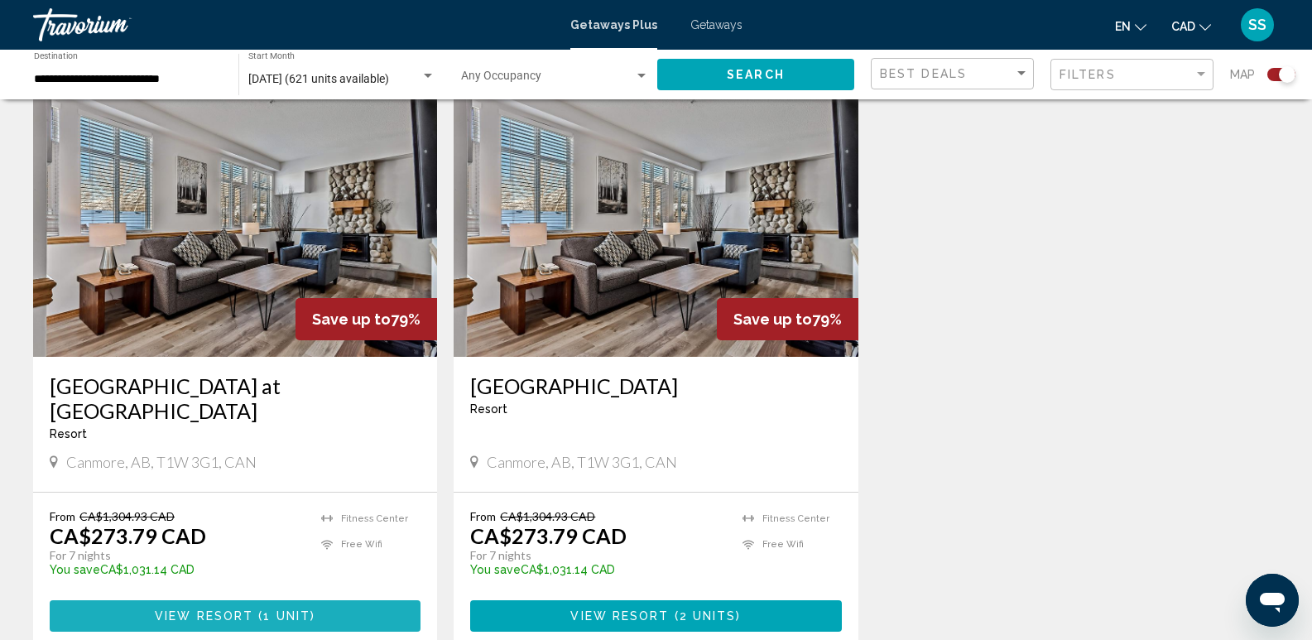
click at [219, 610] on span "View Resort" at bounding box center [204, 616] width 98 height 13
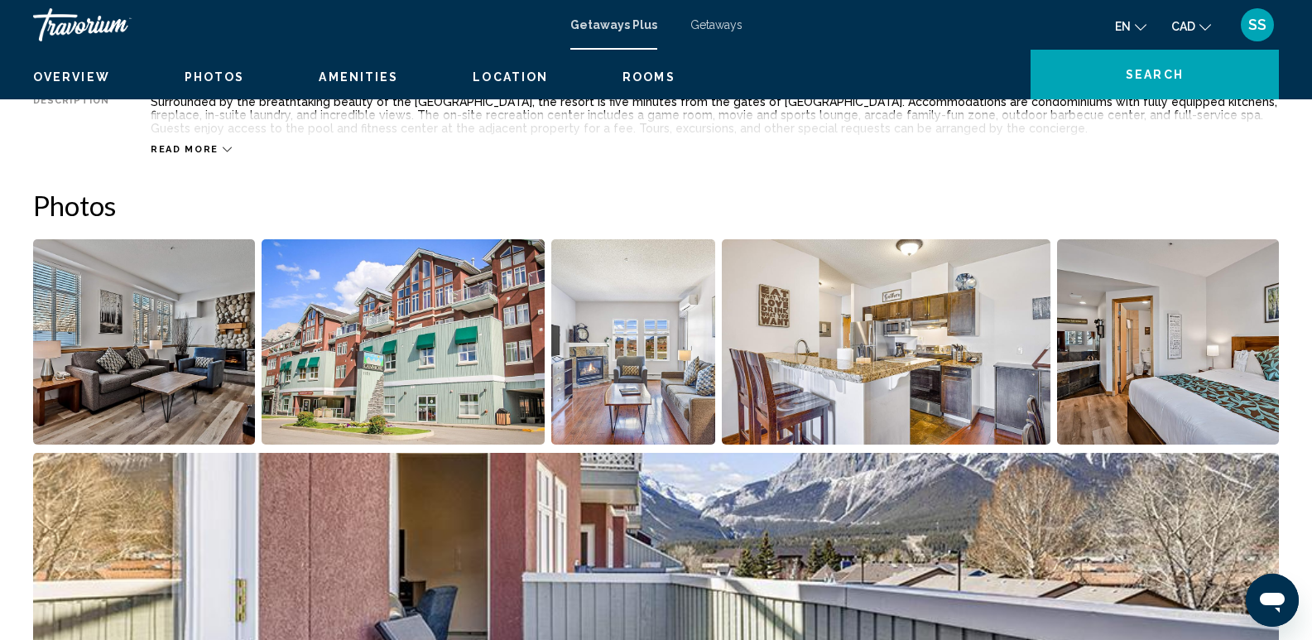
scroll to position [662, 0]
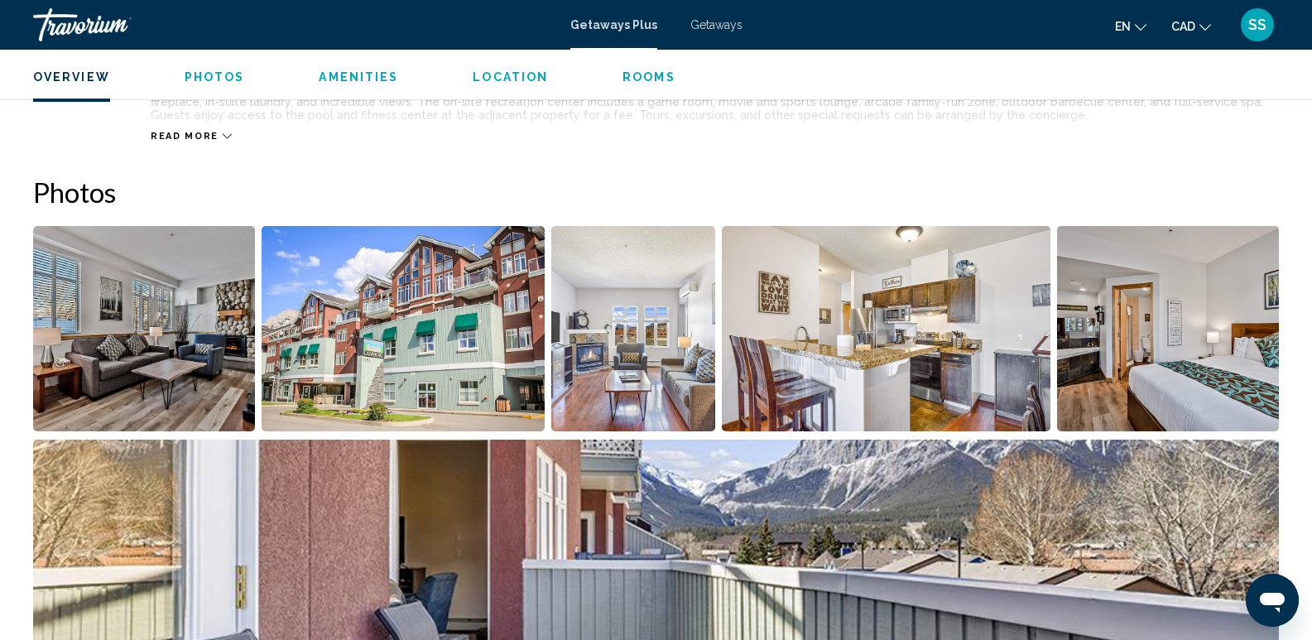
click at [175, 307] on img "Open full-screen image slider" at bounding box center [144, 328] width 222 height 205
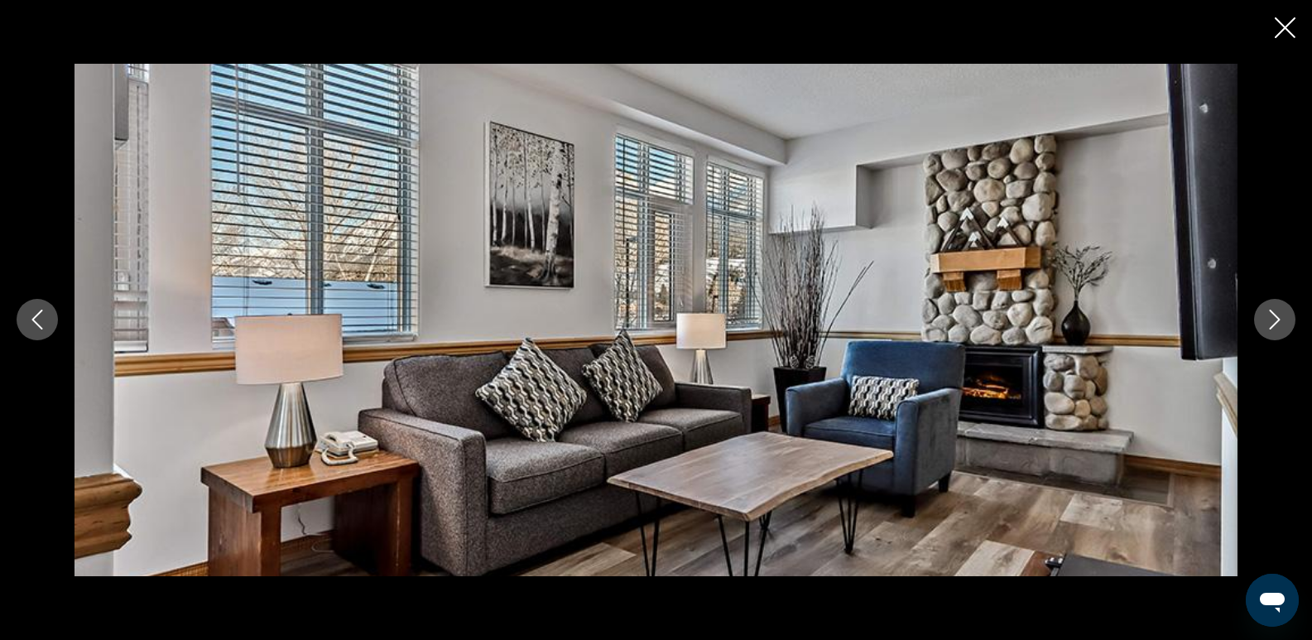
click at [1266, 321] on icon "Next image" at bounding box center [1275, 320] width 20 height 20
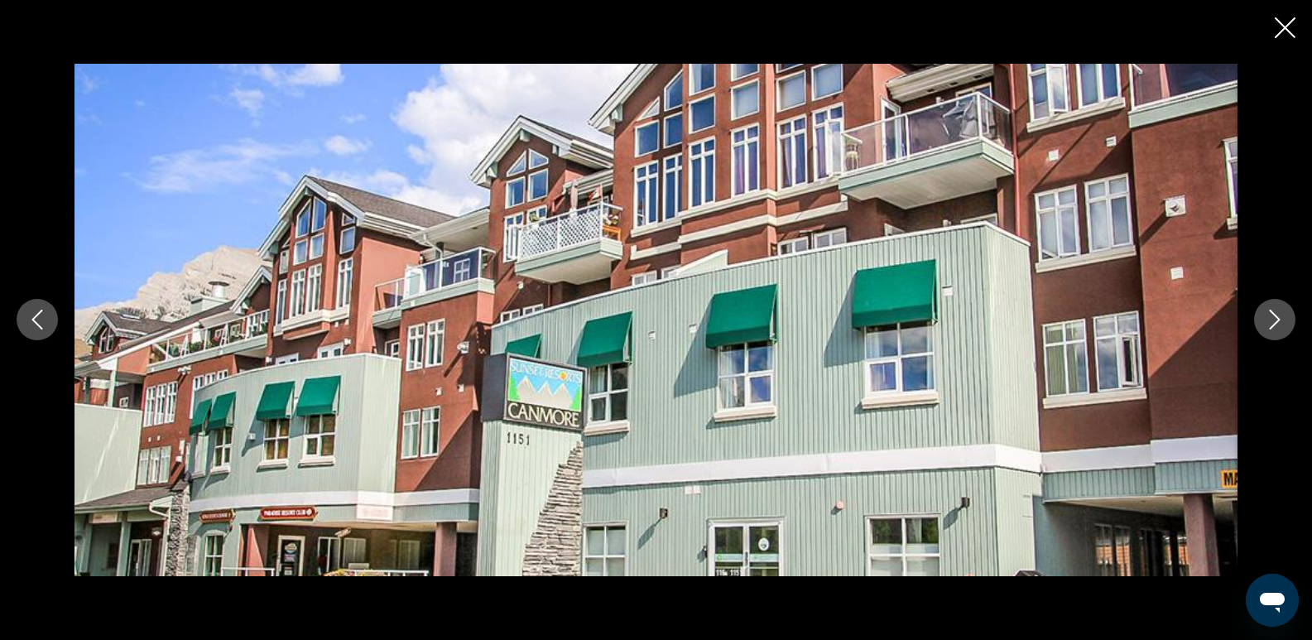
click at [1266, 321] on icon "Next image" at bounding box center [1275, 320] width 20 height 20
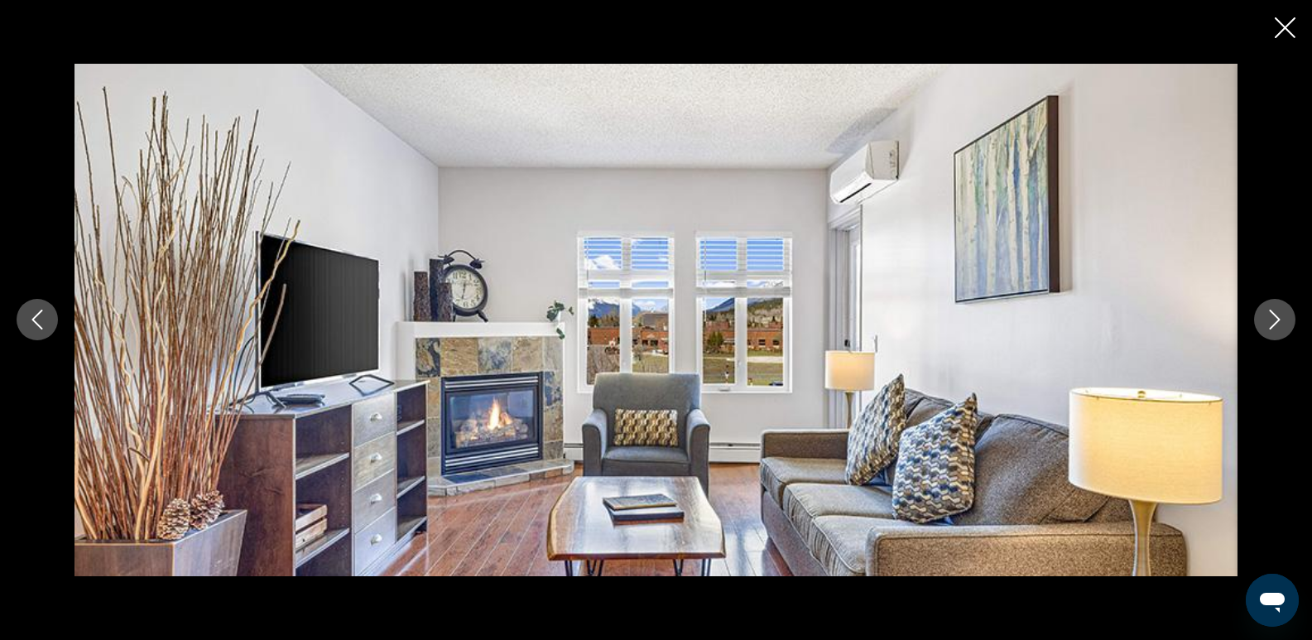
click at [1266, 321] on icon "Next image" at bounding box center [1275, 320] width 20 height 20
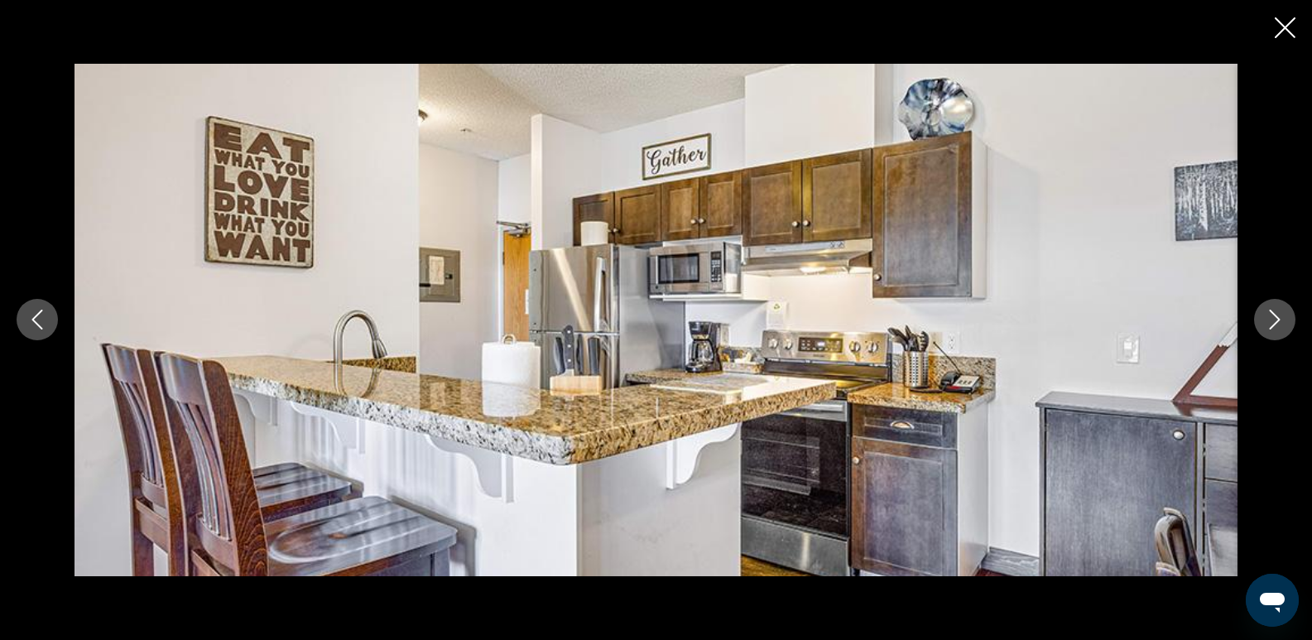
click at [1266, 321] on icon "Next image" at bounding box center [1275, 320] width 20 height 20
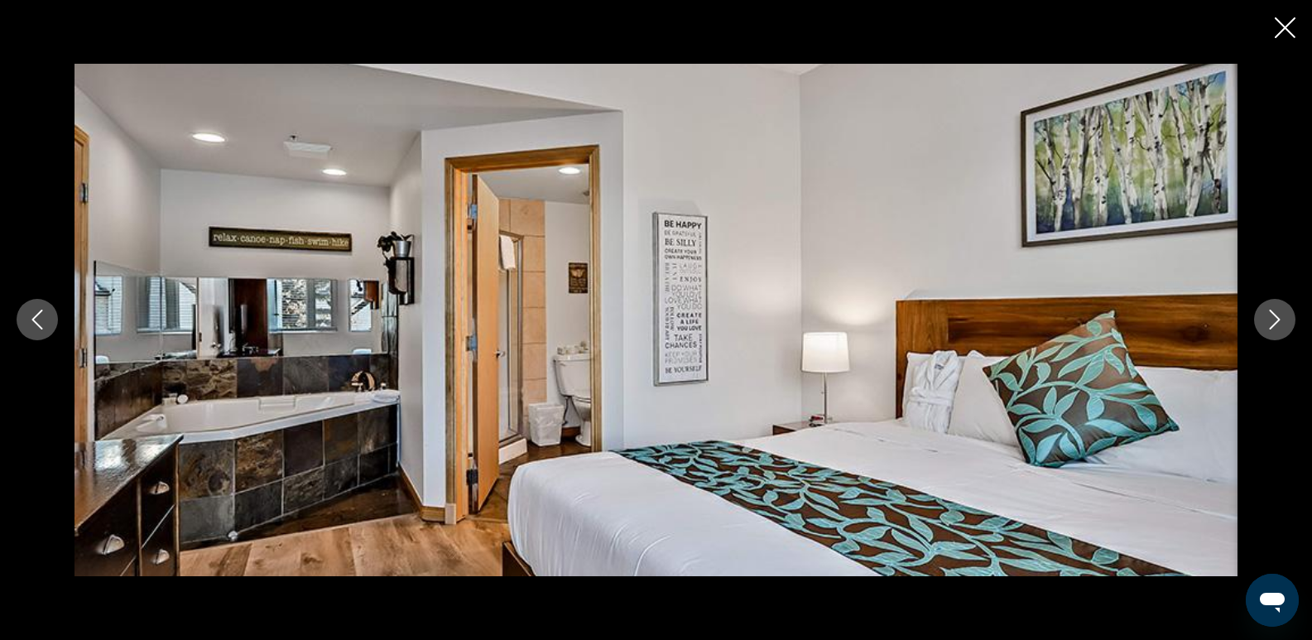
click at [1266, 321] on icon "Next image" at bounding box center [1275, 320] width 20 height 20
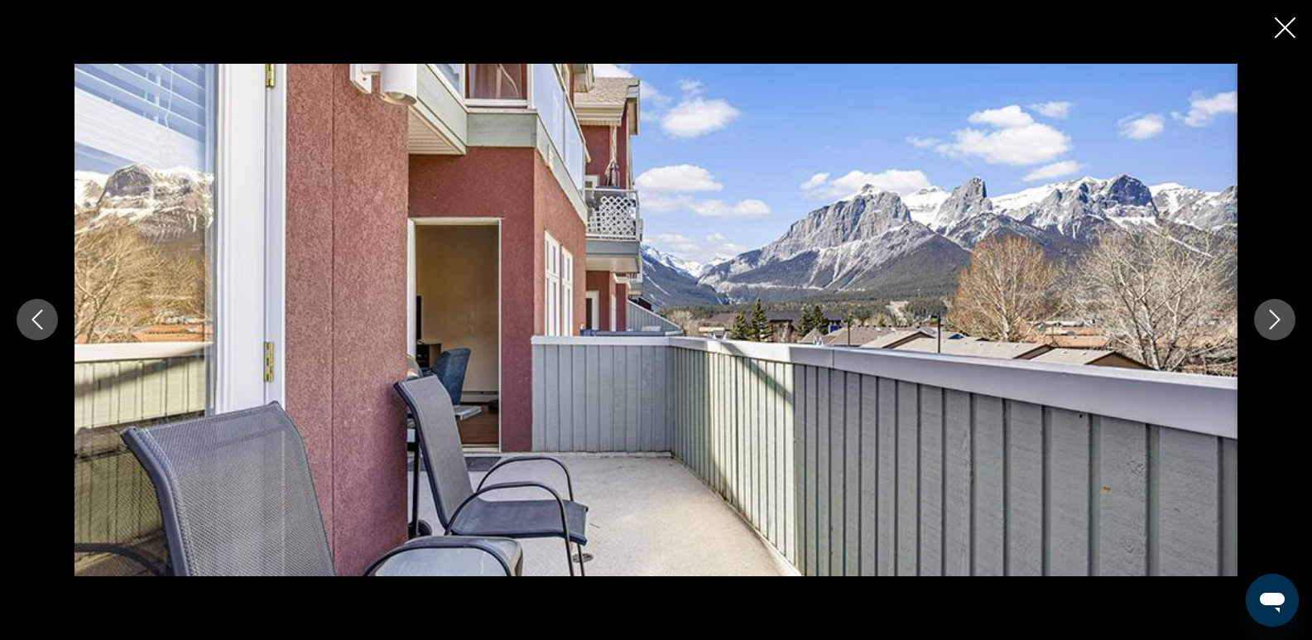
click at [1266, 321] on icon "Next image" at bounding box center [1275, 320] width 20 height 20
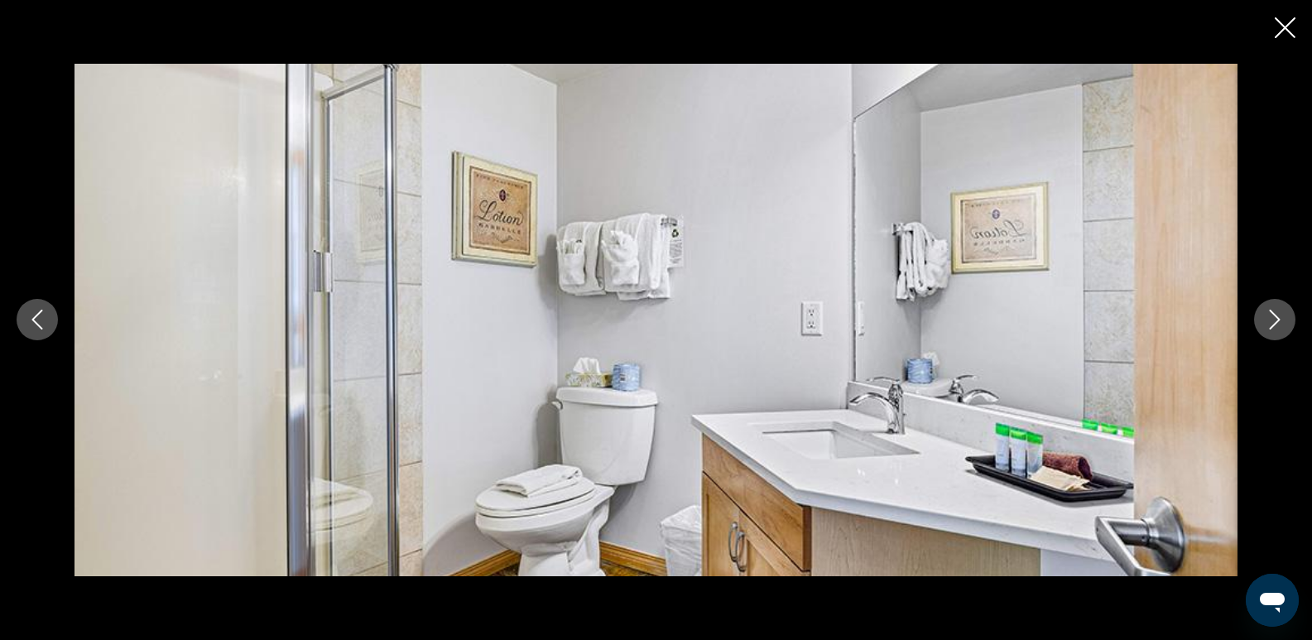
click at [1266, 321] on icon "Next image" at bounding box center [1275, 320] width 20 height 20
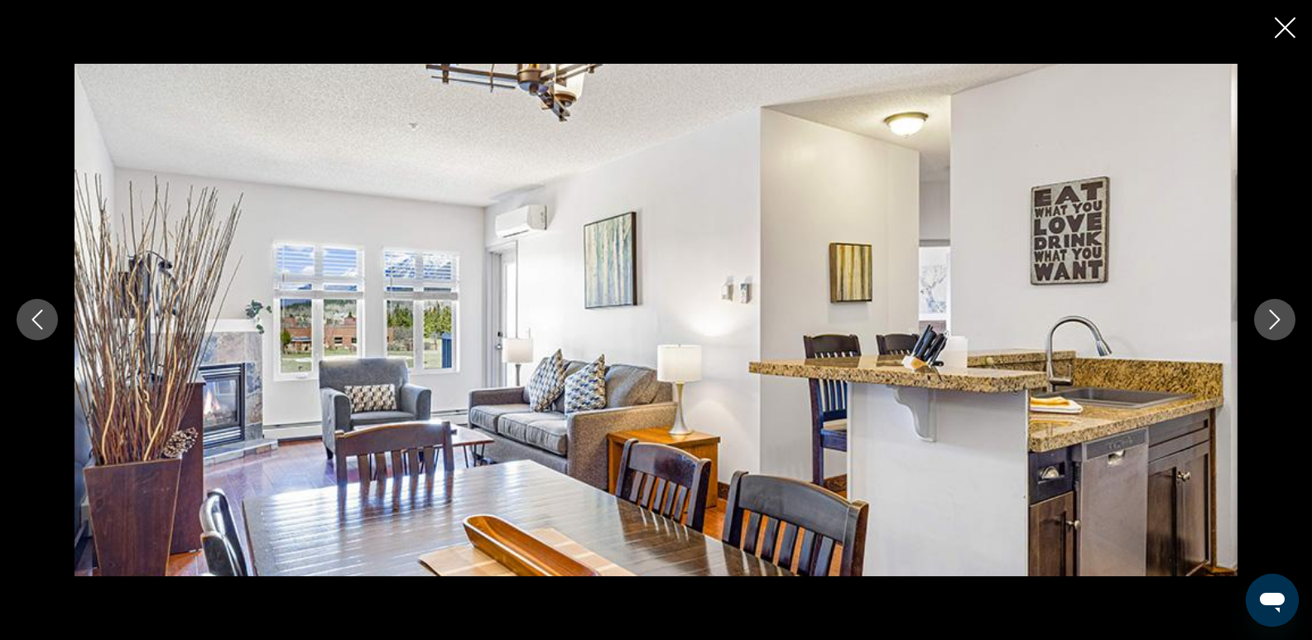
click at [1266, 321] on icon "Next image" at bounding box center [1275, 320] width 20 height 20
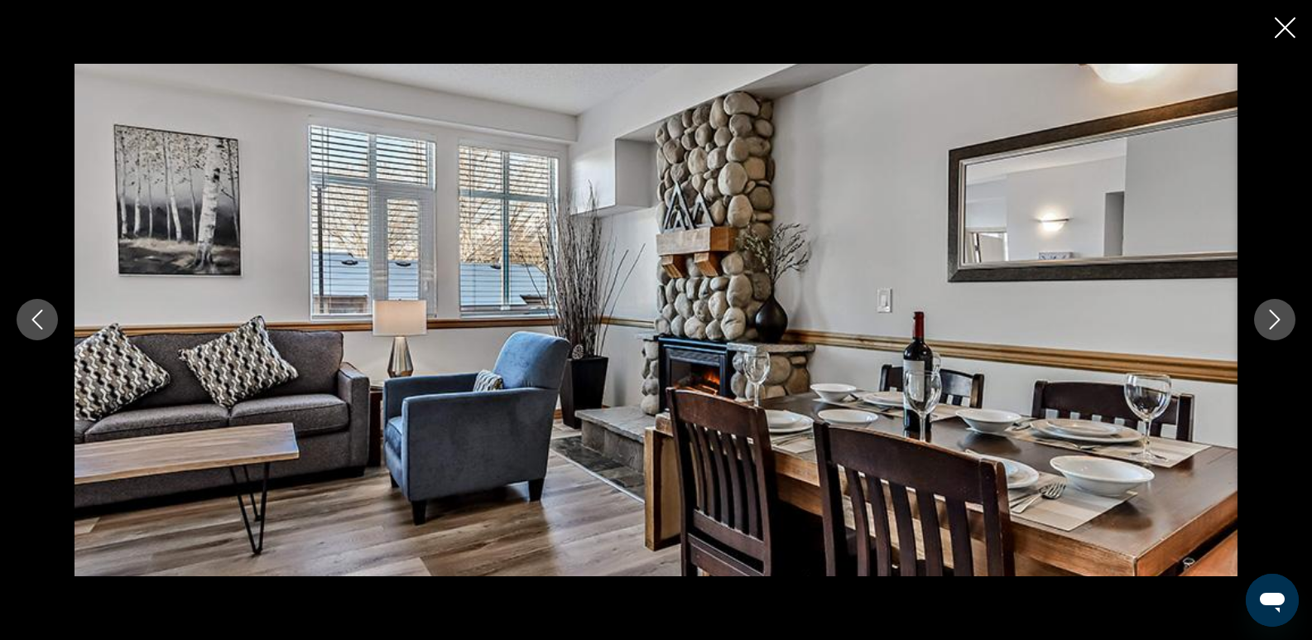
click at [1266, 321] on icon "Next image" at bounding box center [1275, 320] width 20 height 20
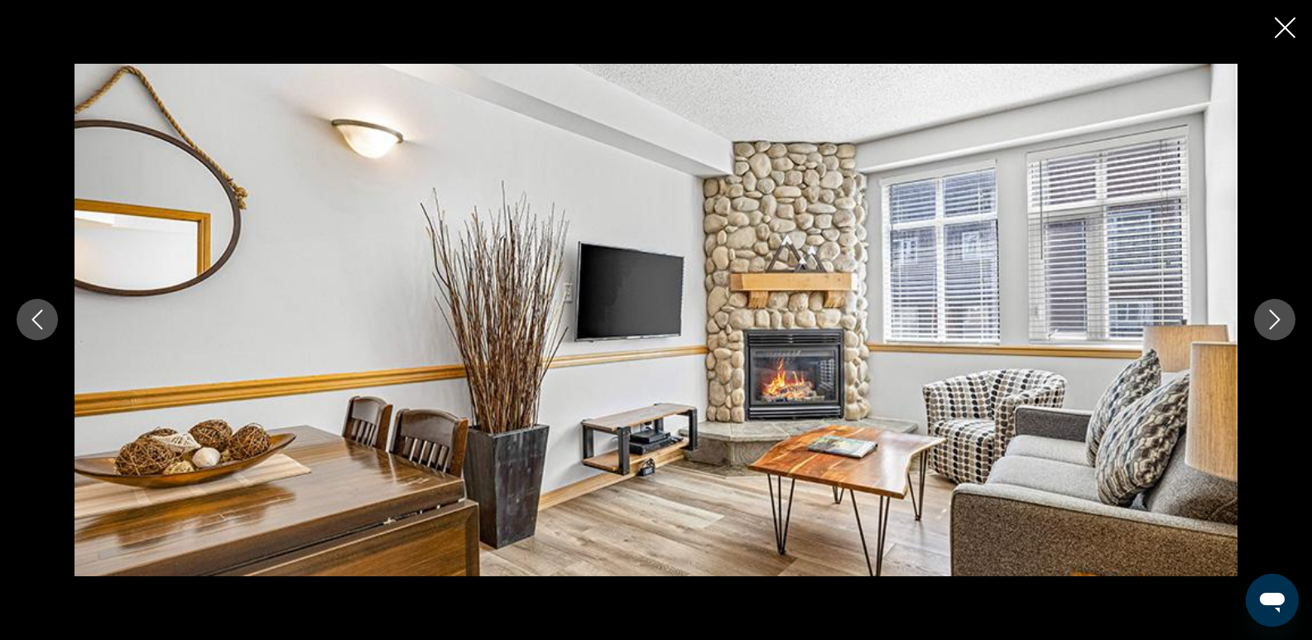
click at [1266, 320] on icon "Next image" at bounding box center [1275, 320] width 20 height 20
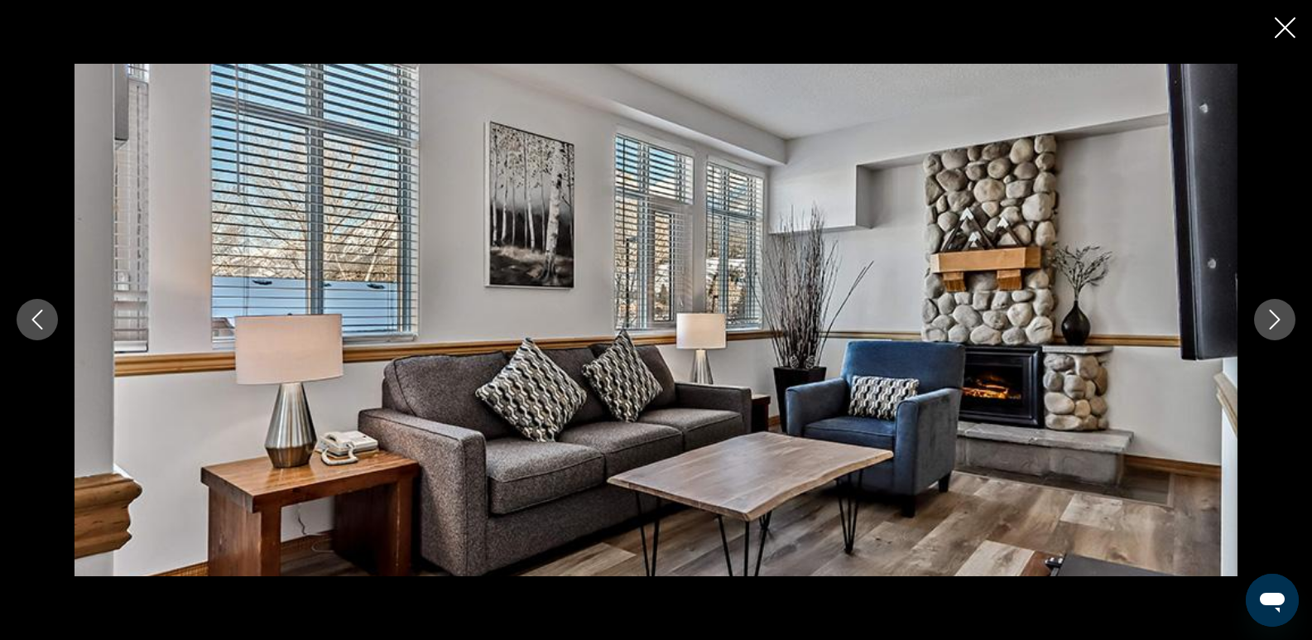
click at [1283, 26] on icon "Close slideshow" at bounding box center [1285, 27] width 21 height 21
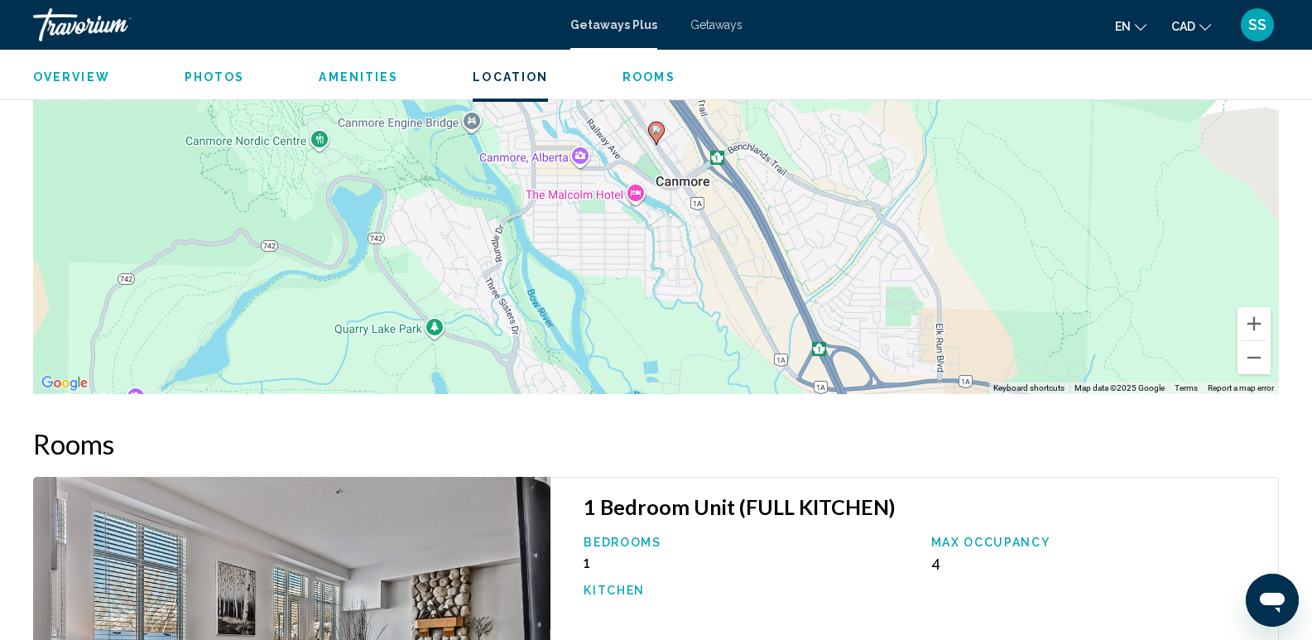
scroll to position [2316, 0]
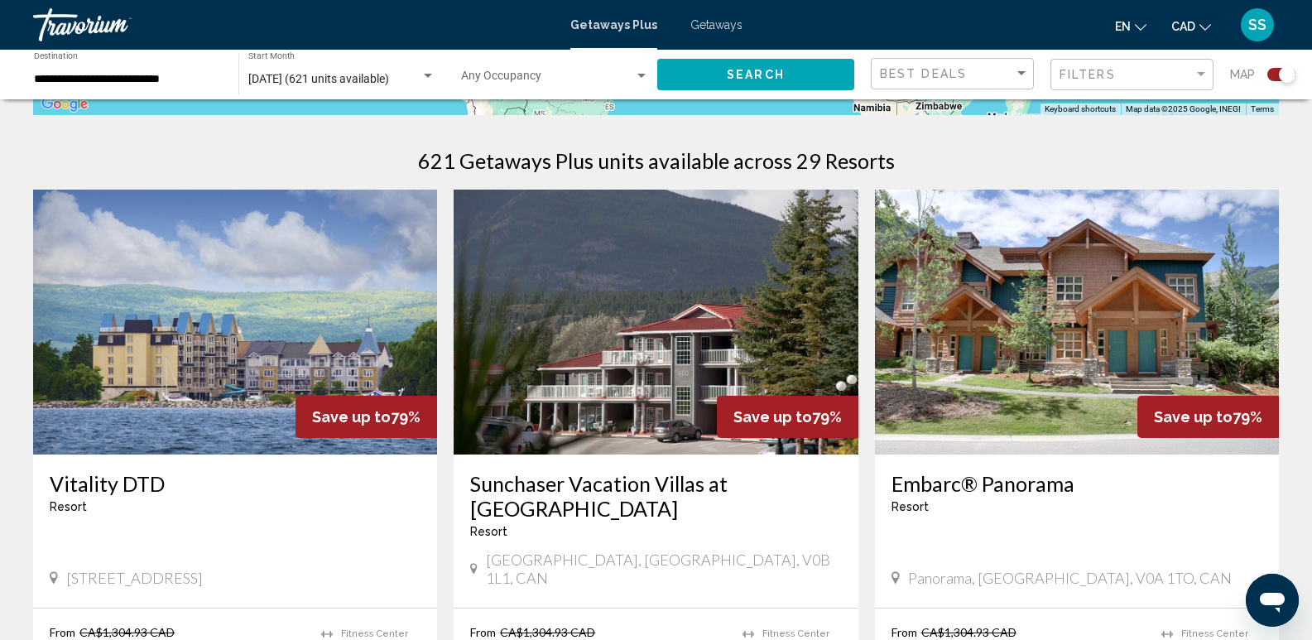
scroll to position [497, 0]
click at [1035, 387] on img "Main content" at bounding box center [1077, 322] width 404 height 265
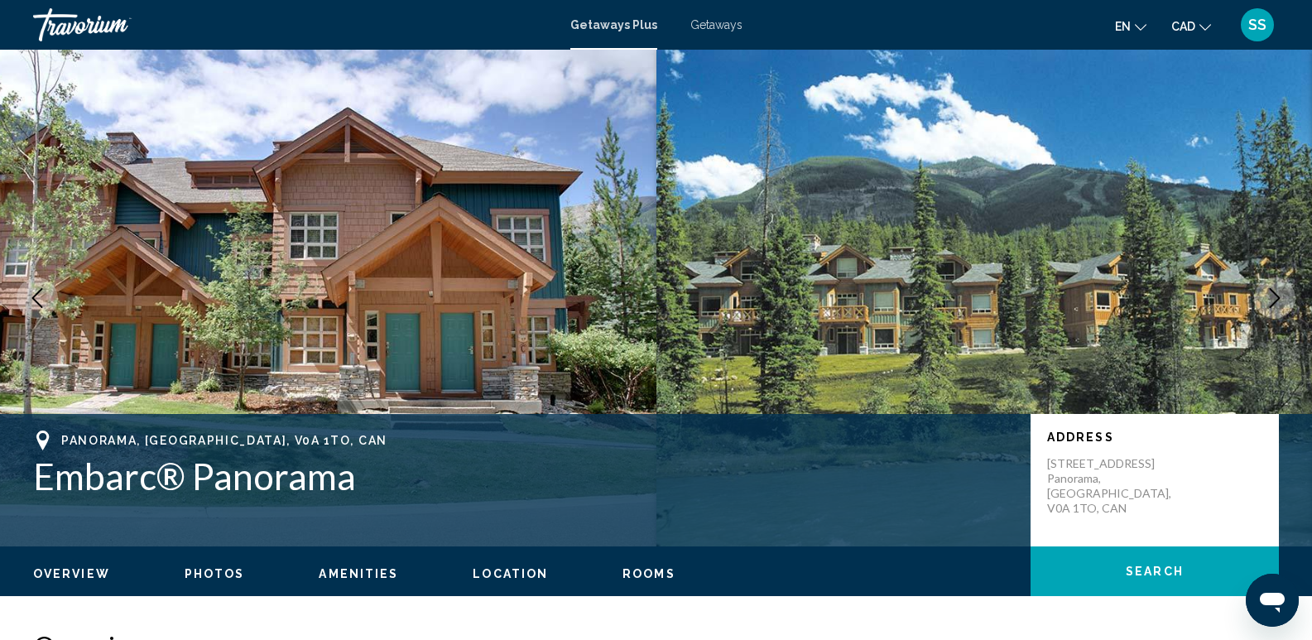
click at [1262, 315] on img "Main content" at bounding box center [984, 298] width 656 height 497
click at [1276, 300] on icon "Next image" at bounding box center [1275, 298] width 20 height 20
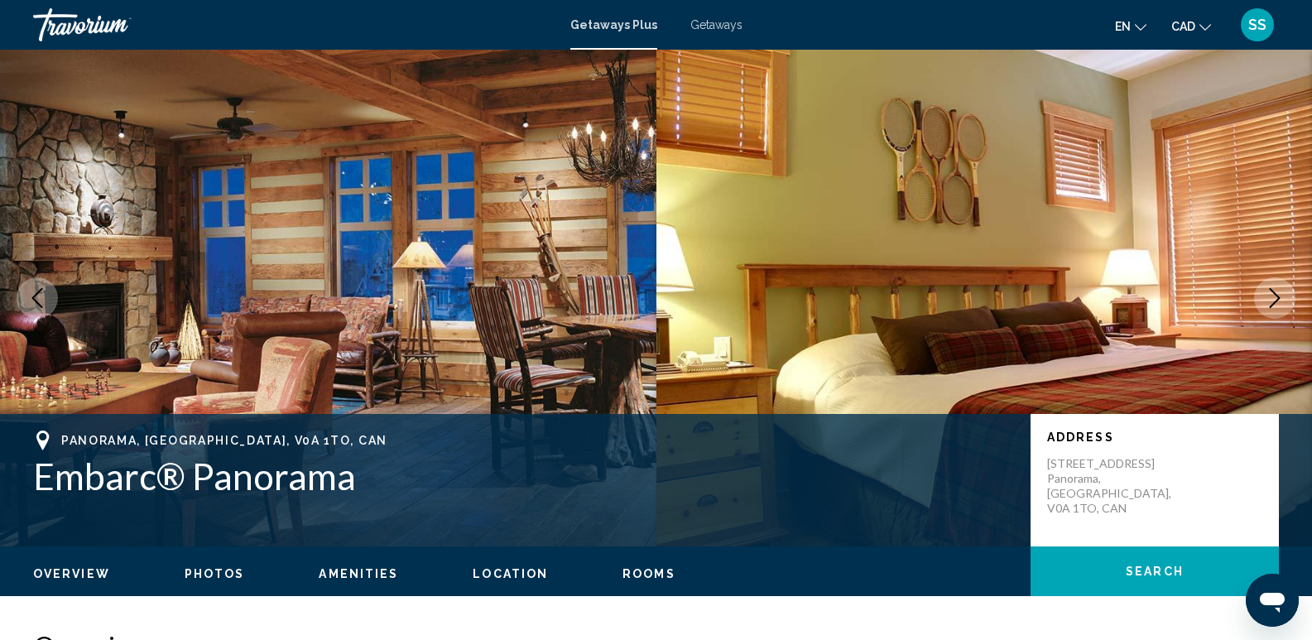
click at [1277, 300] on icon "Next image" at bounding box center [1275, 298] width 11 height 20
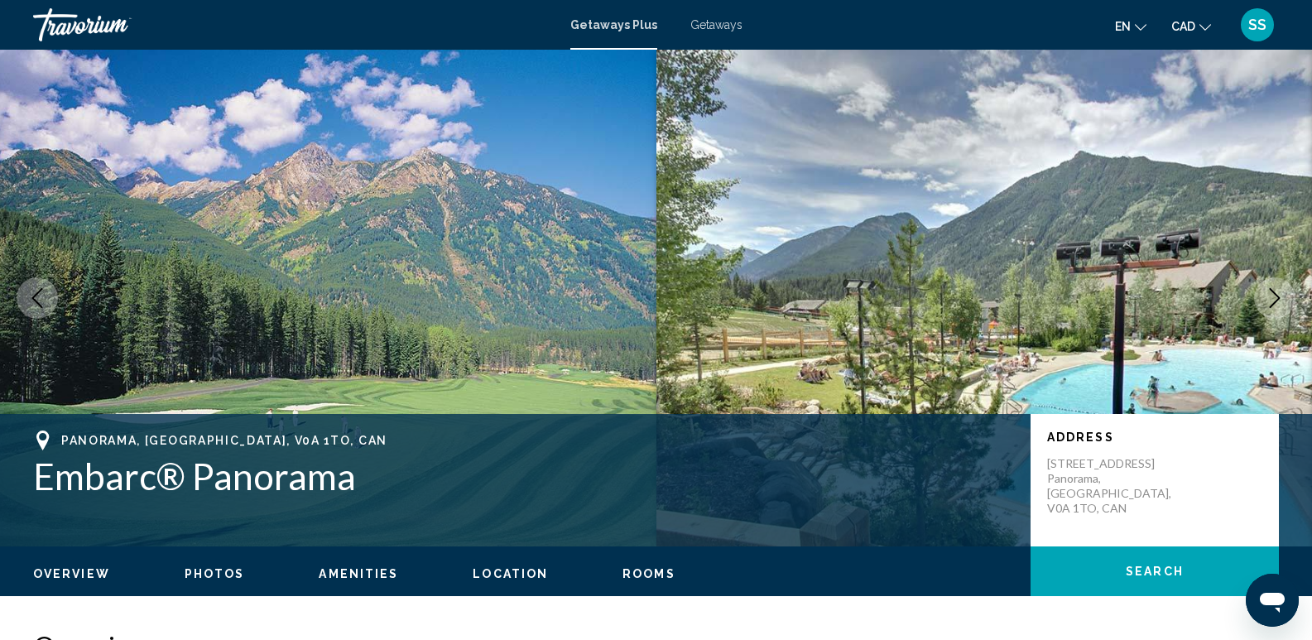
click at [1277, 300] on icon "Next image" at bounding box center [1275, 298] width 11 height 20
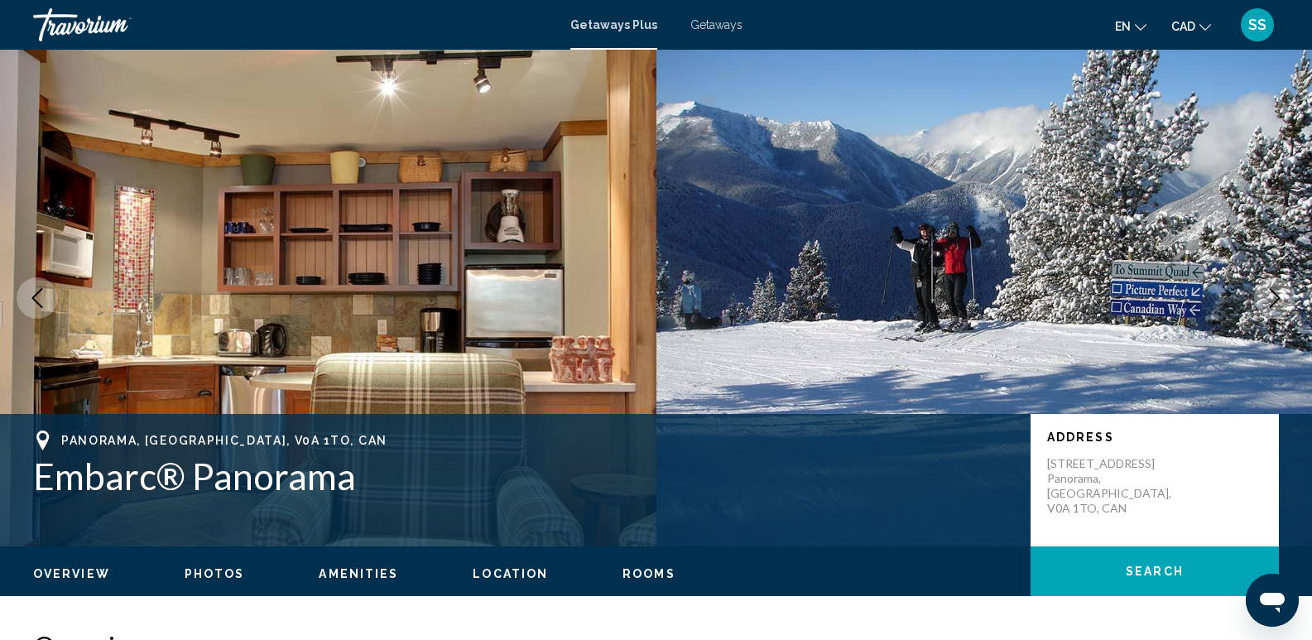
click at [1277, 300] on icon "Next image" at bounding box center [1275, 298] width 11 height 20
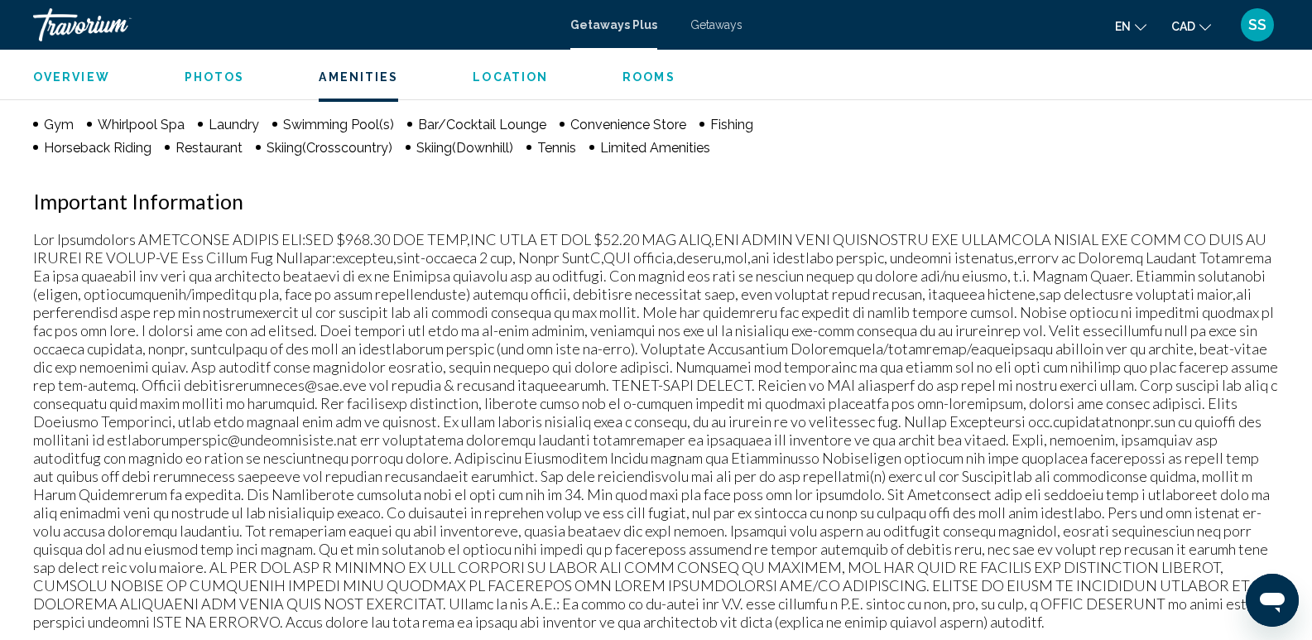
scroll to position [1407, 0]
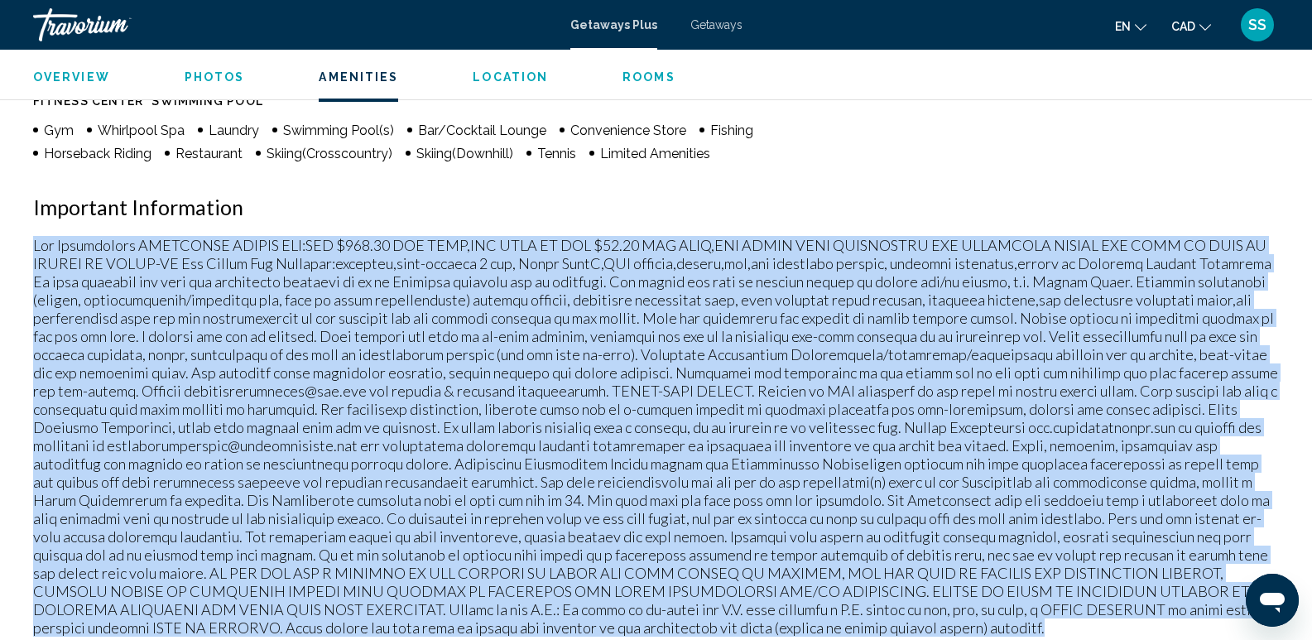
drag, startPoint x: 35, startPoint y: 231, endPoint x: 550, endPoint y: 612, distance: 640.3
click at [550, 612] on p "Main content" at bounding box center [656, 436] width 1246 height 401
copy p "Fee Advisements MANDATORY RESORT FEE:CAD $167.00 PER UNIT,PER WEEK OR CAD $23.0…"
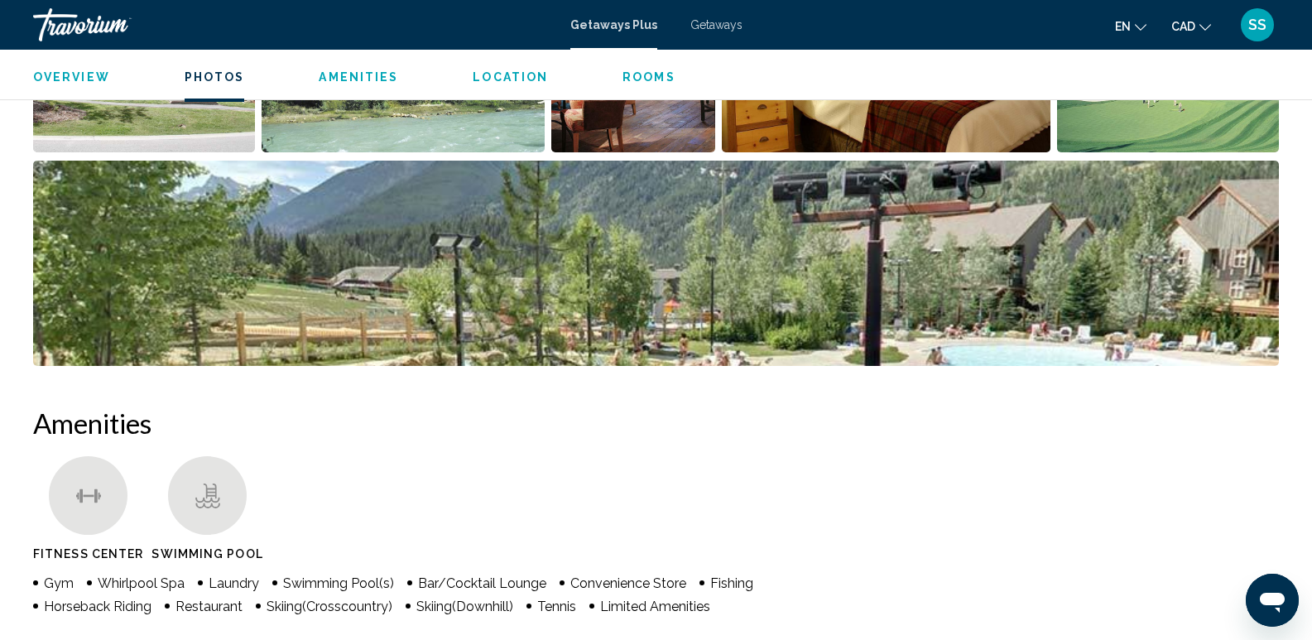
scroll to position [745, 0]
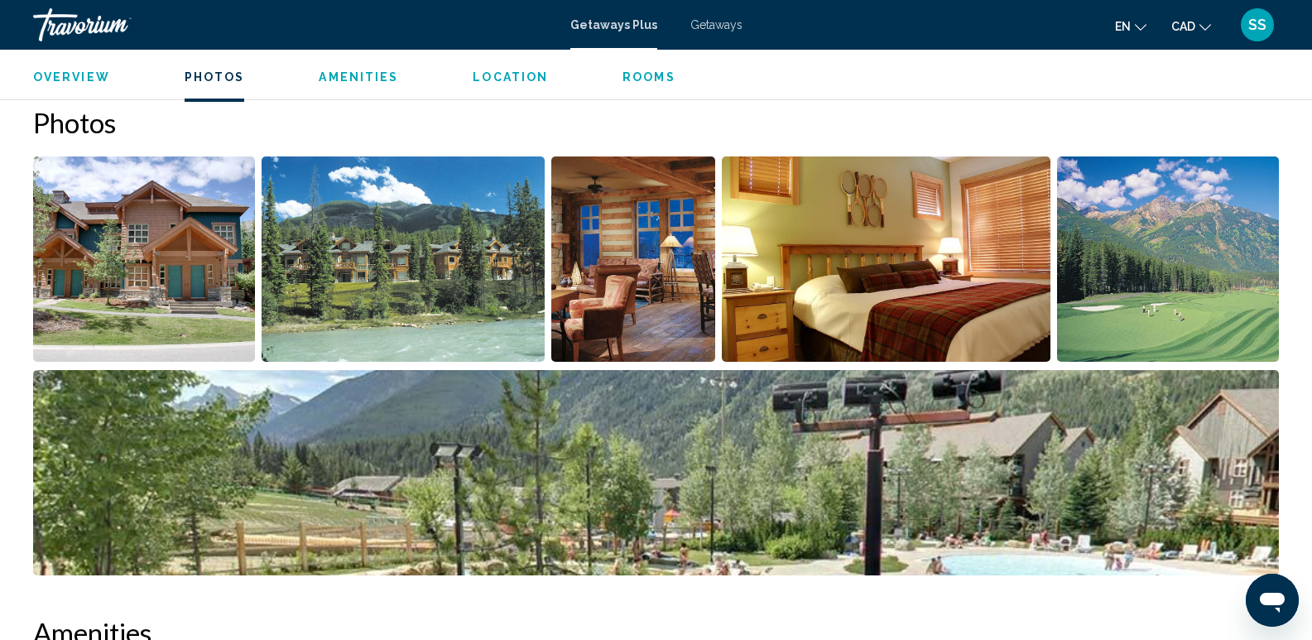
click at [231, 258] on img "Open full-screen image slider" at bounding box center [144, 258] width 222 height 205
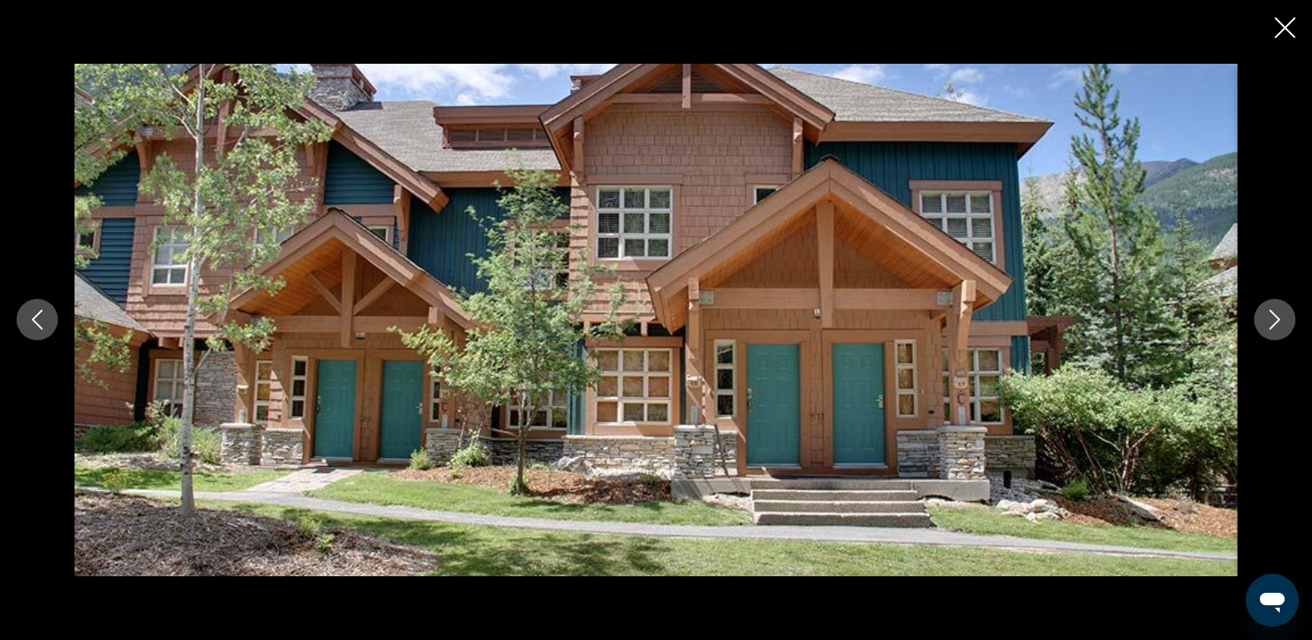
click at [1266, 327] on icon "Next image" at bounding box center [1275, 320] width 20 height 20
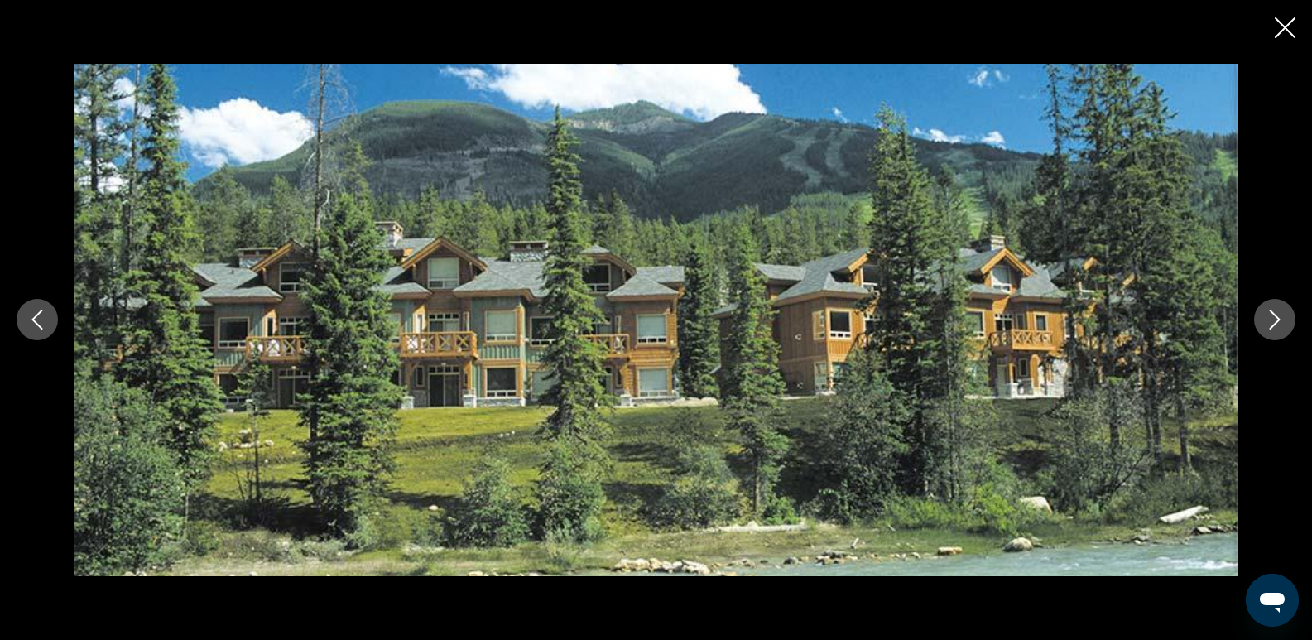
click at [1266, 327] on icon "Next image" at bounding box center [1275, 320] width 20 height 20
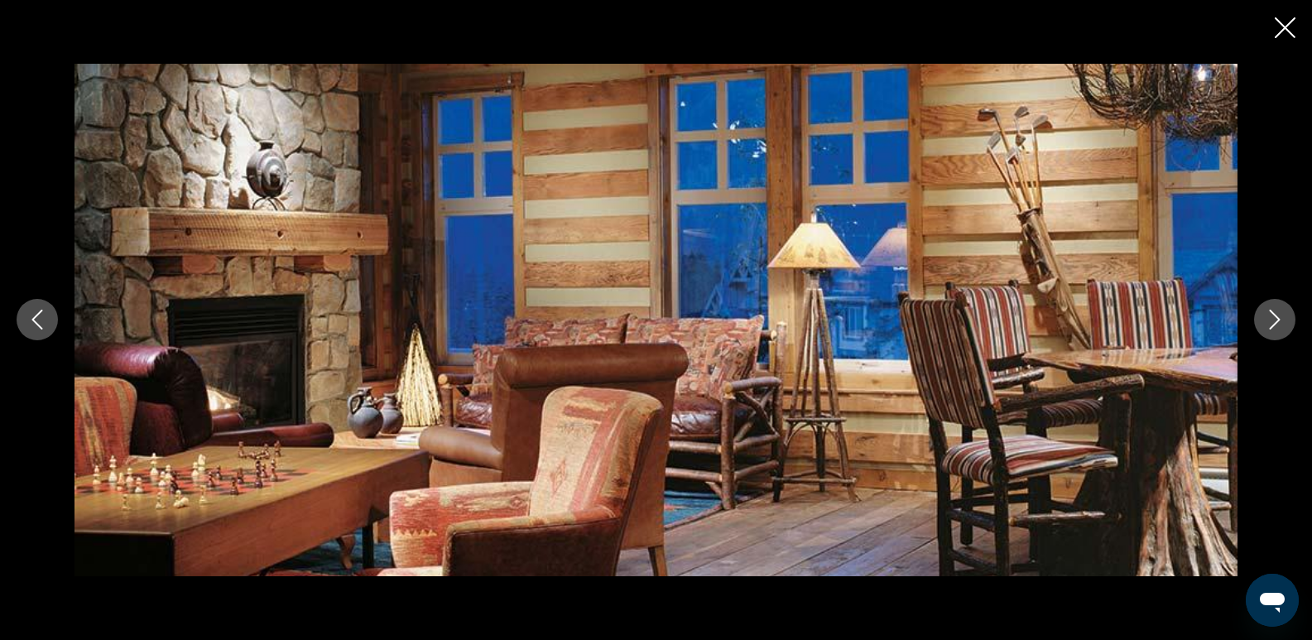
click at [1266, 327] on icon "Next image" at bounding box center [1275, 320] width 20 height 20
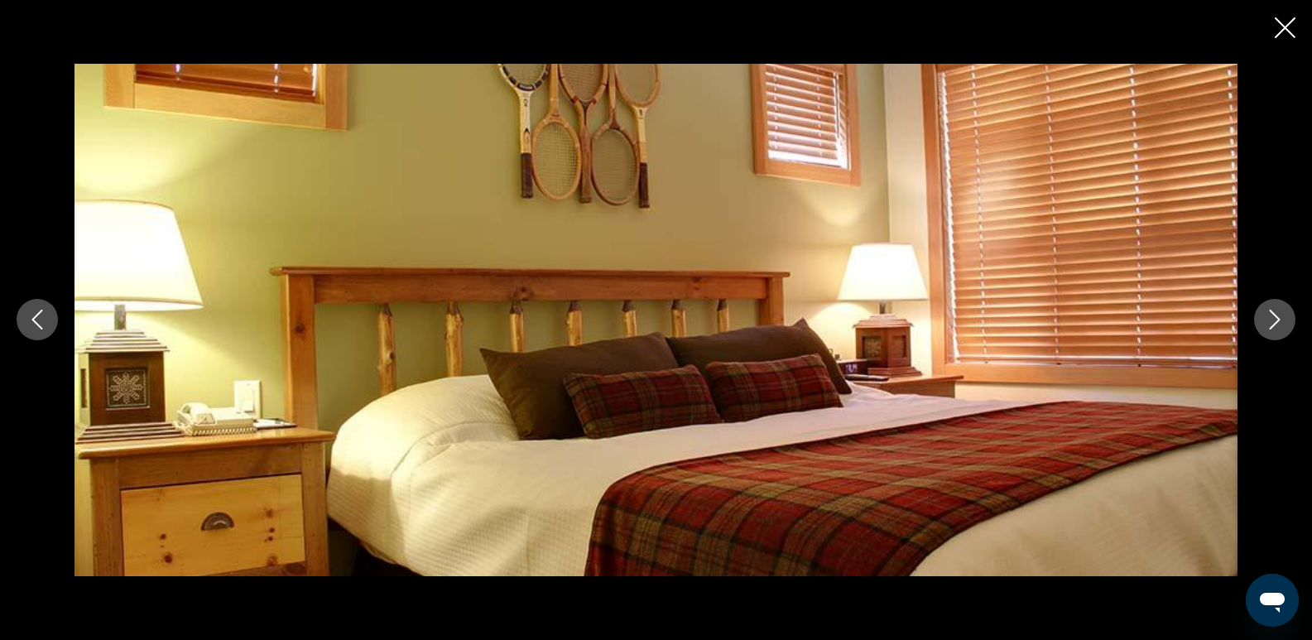
click at [1266, 326] on icon "Next image" at bounding box center [1275, 320] width 20 height 20
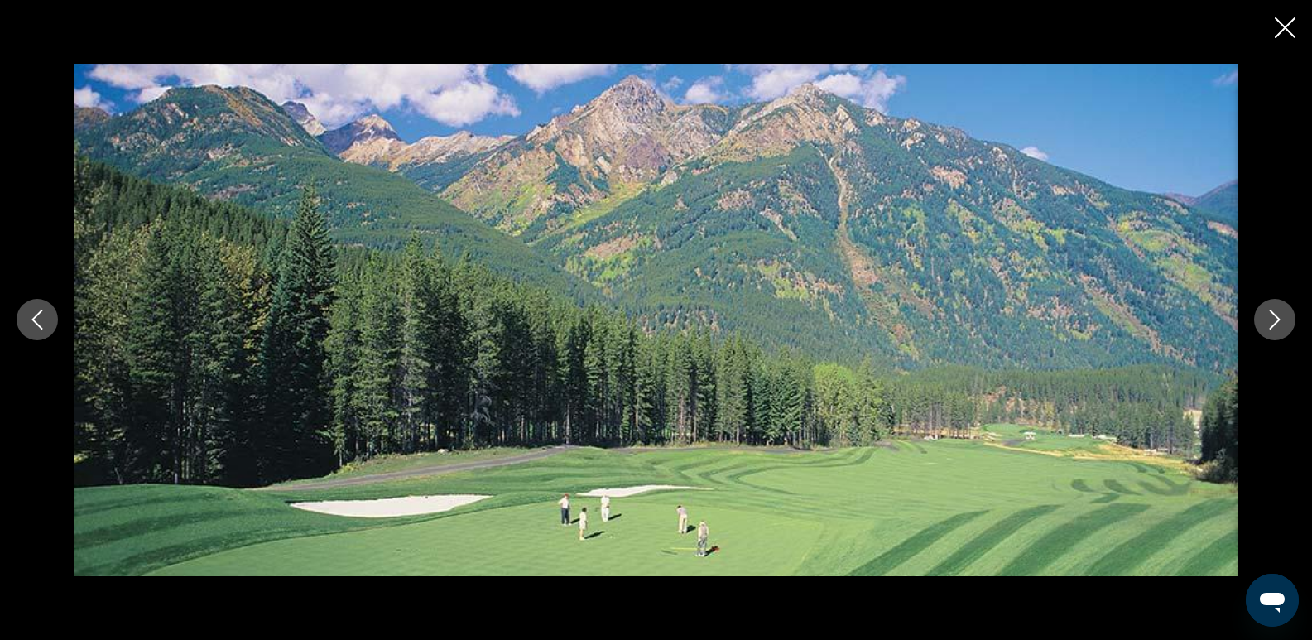
click at [1266, 326] on icon "Next image" at bounding box center [1275, 320] width 20 height 20
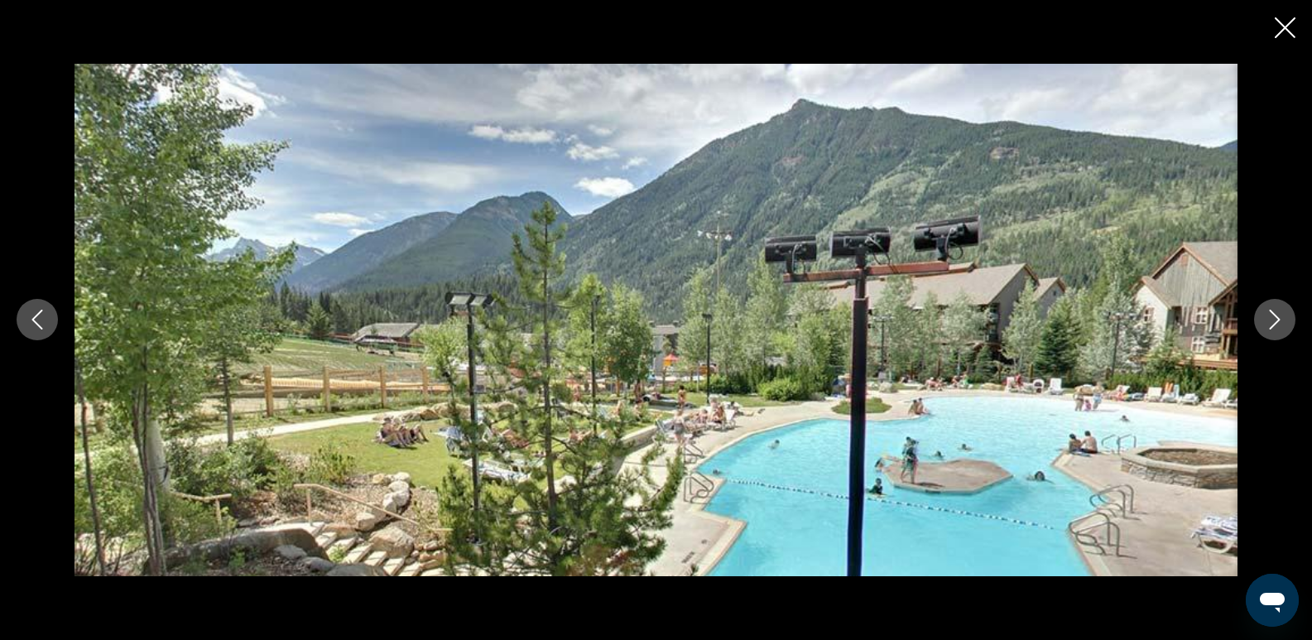
click at [1266, 327] on icon "Next image" at bounding box center [1275, 320] width 20 height 20
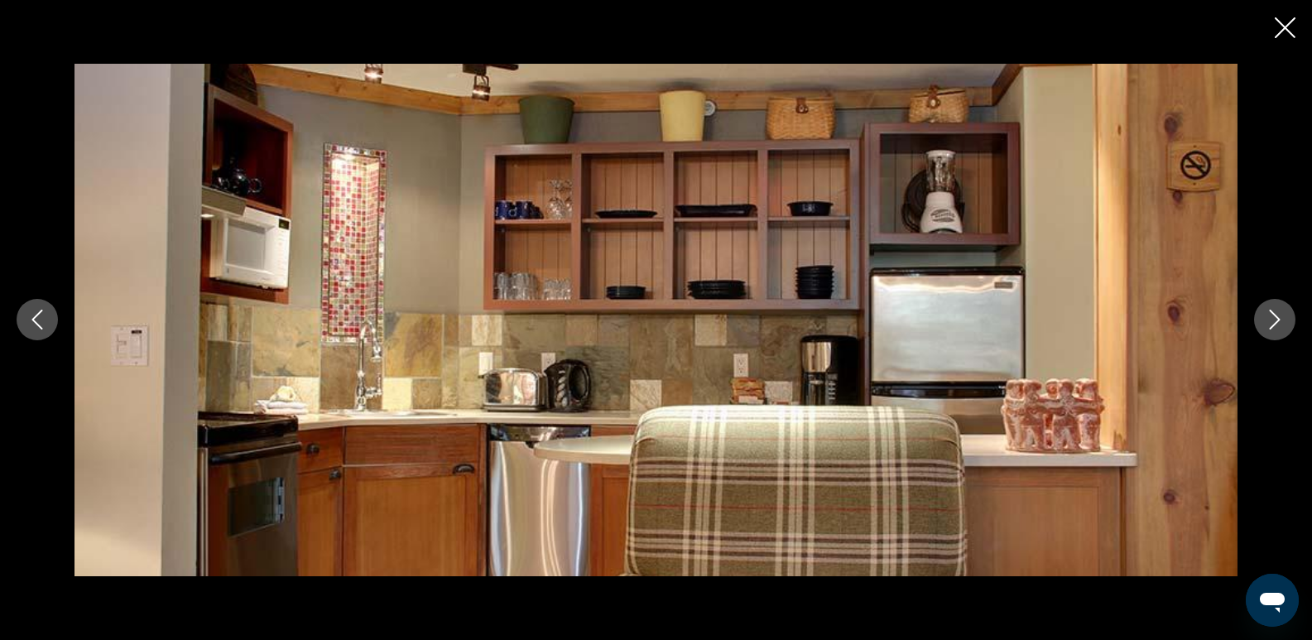
click at [1266, 327] on icon "Next image" at bounding box center [1275, 320] width 20 height 20
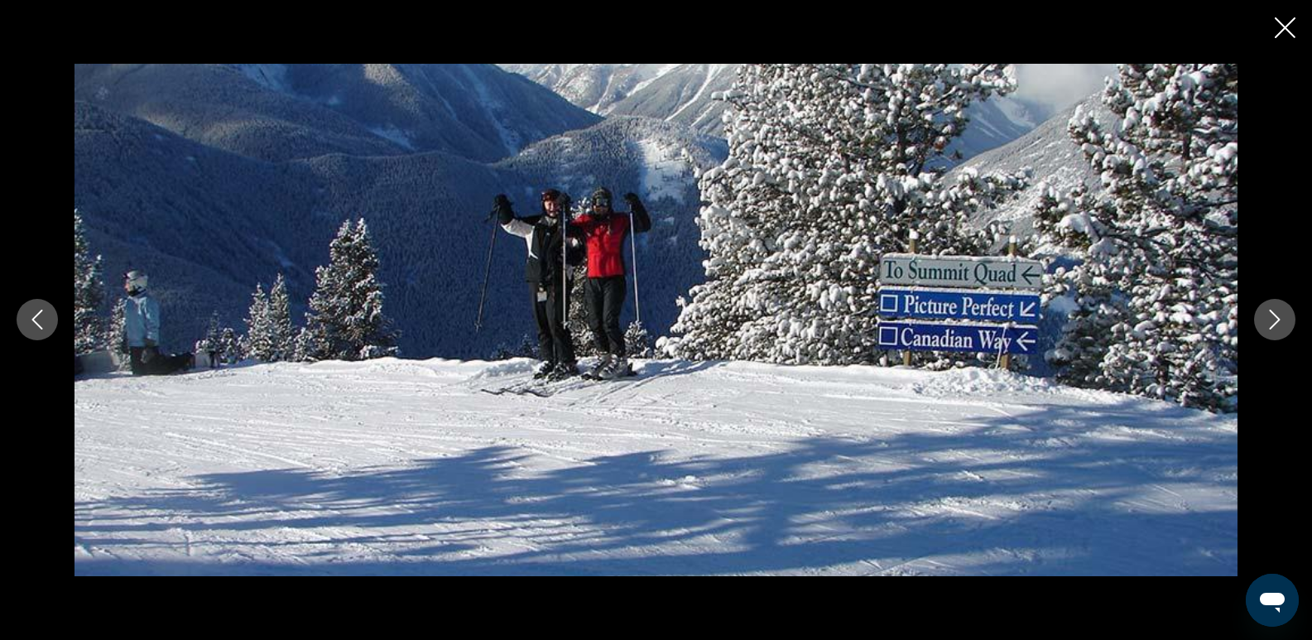
click at [1266, 327] on icon "Next image" at bounding box center [1275, 320] width 20 height 20
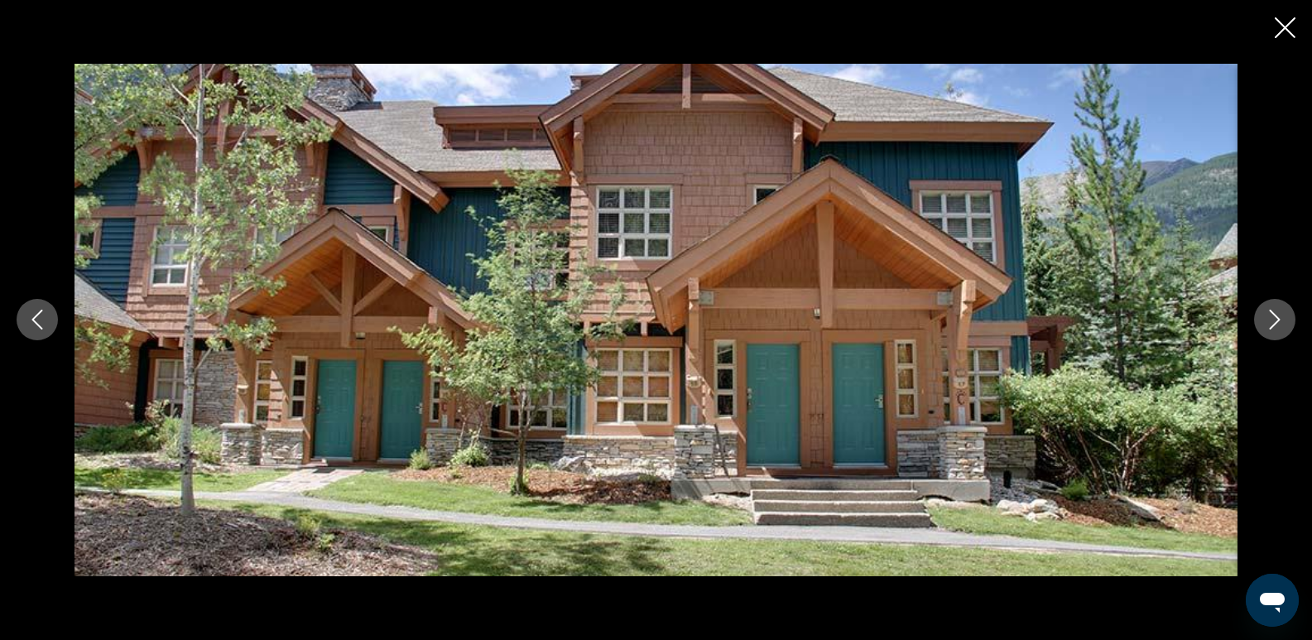
click at [1275, 22] on icon "Close slideshow" at bounding box center [1285, 27] width 21 height 21
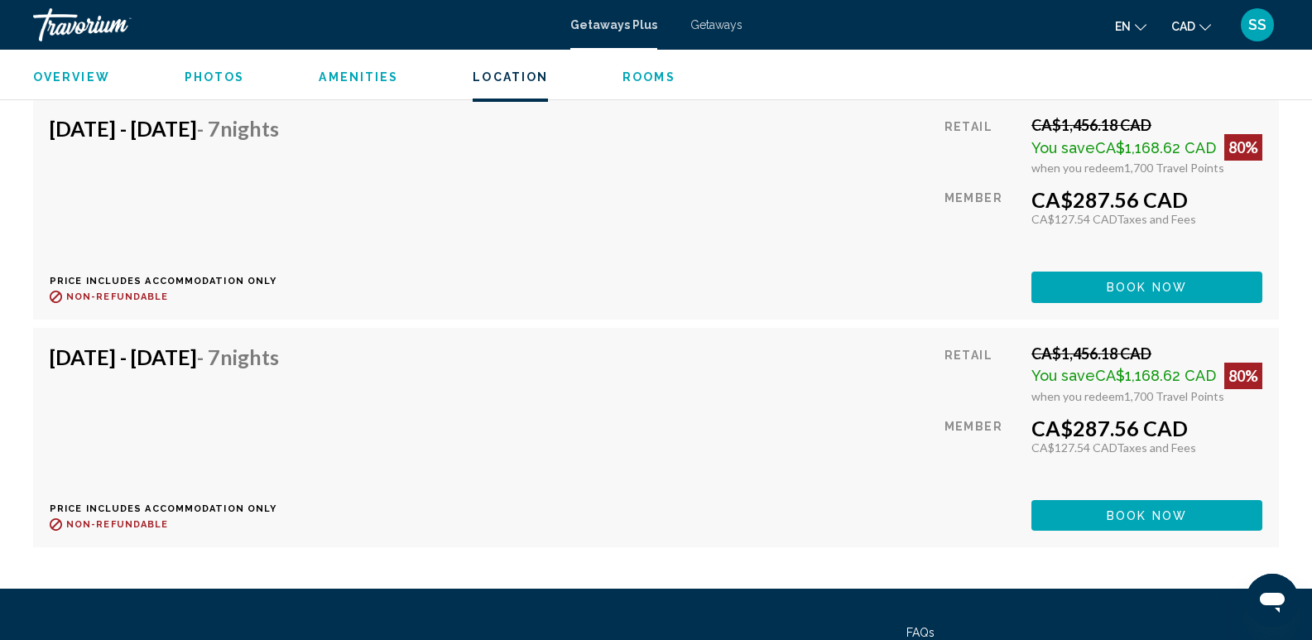
scroll to position [6621, 0]
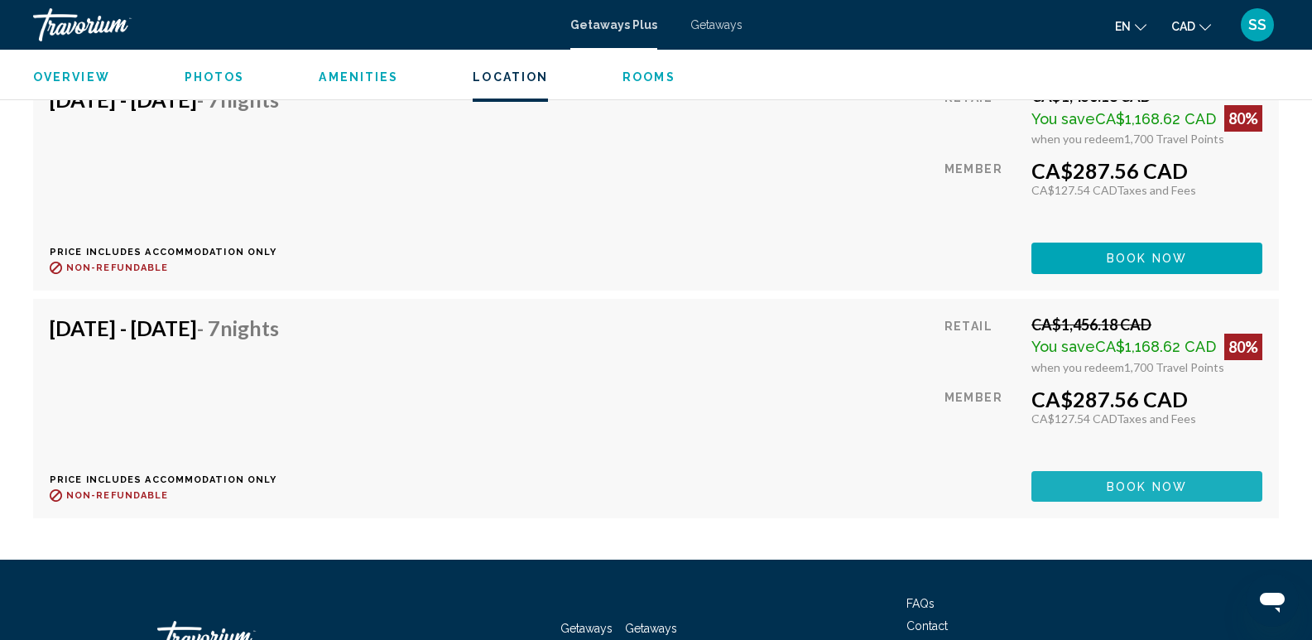
click at [1193, 471] on button "Book now" at bounding box center [1146, 486] width 231 height 31
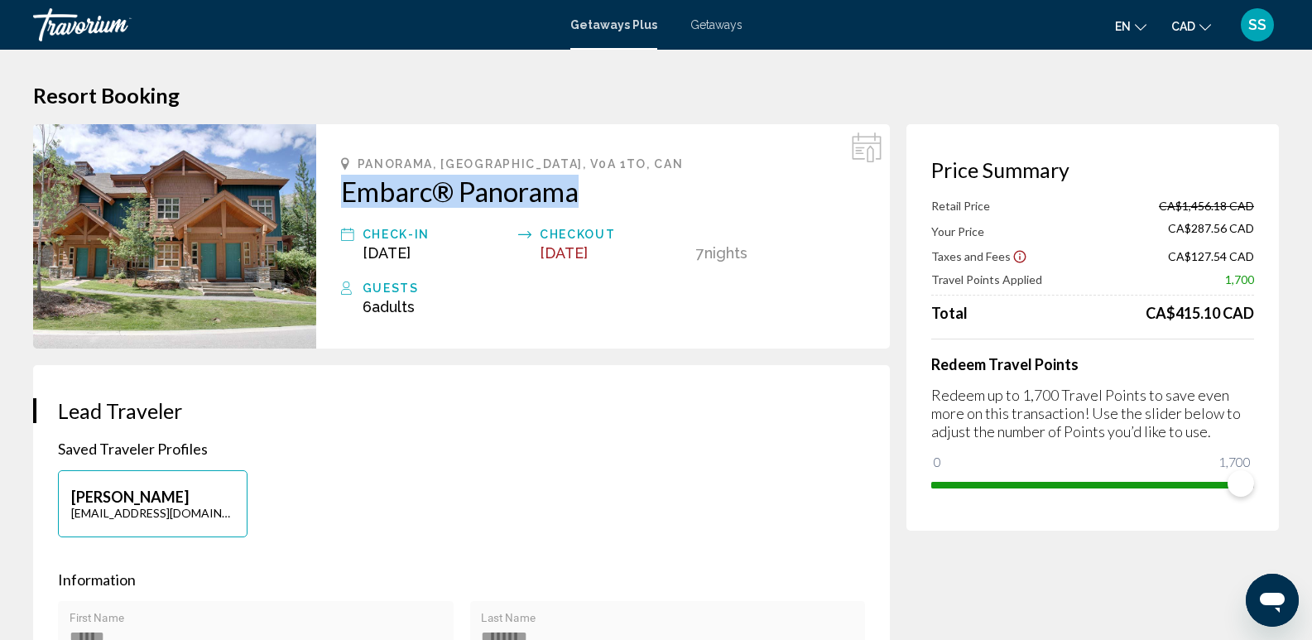
drag, startPoint x: 342, startPoint y: 188, endPoint x: 603, endPoint y: 195, distance: 261.6
click at [603, 195] on div "Panorama, [GEOGRAPHIC_DATA], V0A 1TO, CAN Embarc® Panorama Check-In [DATE] Chec…" at bounding box center [603, 236] width 574 height 224
copy h2 "Embarc® Panorama"
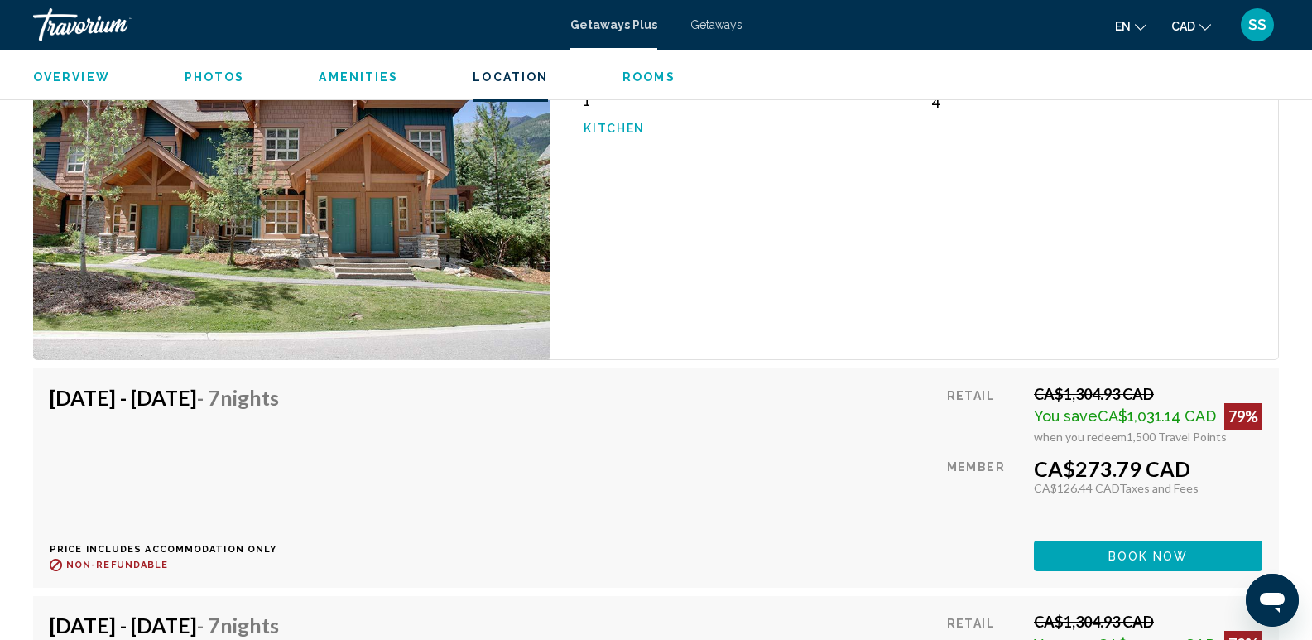
scroll to position [2814, 0]
